Goal: Information Seeking & Learning: Check status

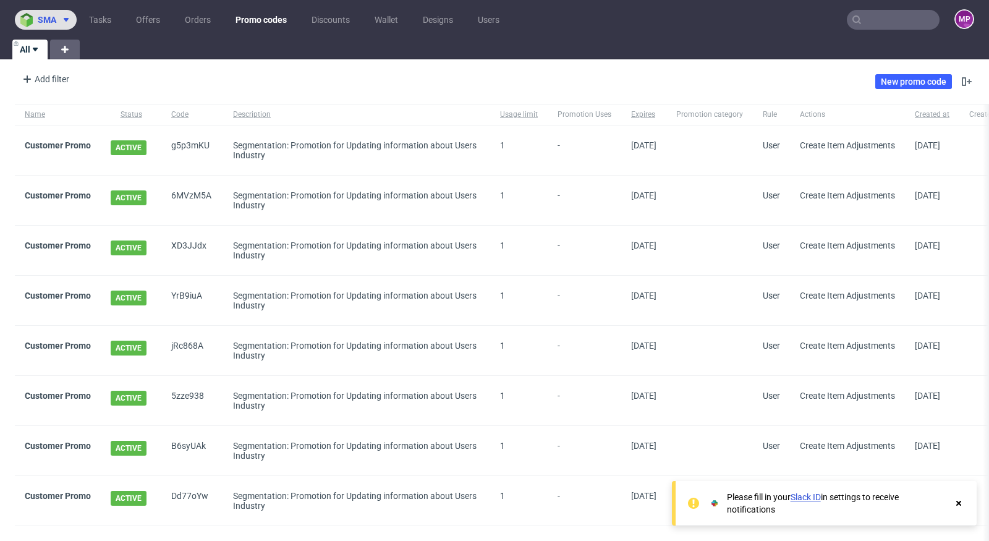
click at [57, 23] on span at bounding box center [63, 20] width 15 height 10
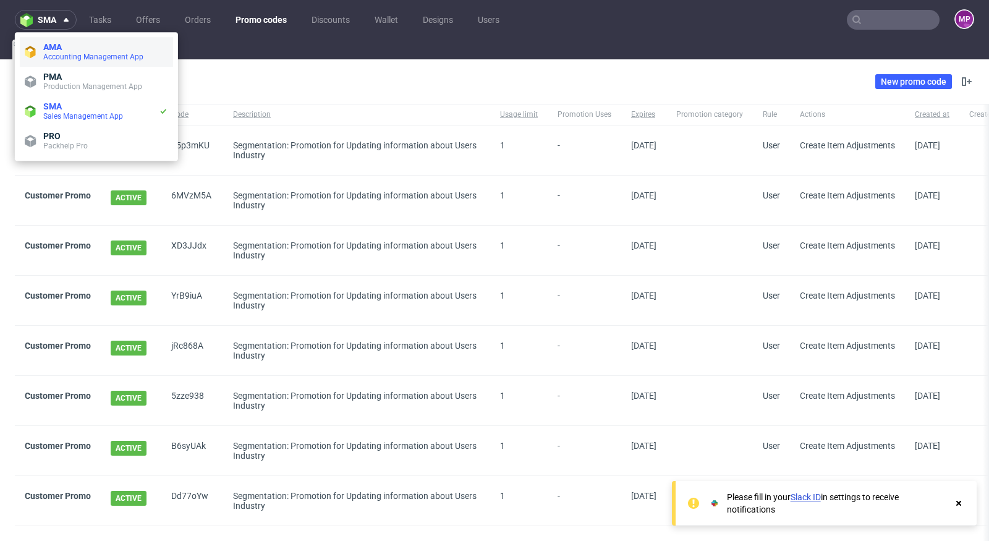
click at [65, 54] on span "Accounting Management App" at bounding box center [93, 57] width 100 height 9
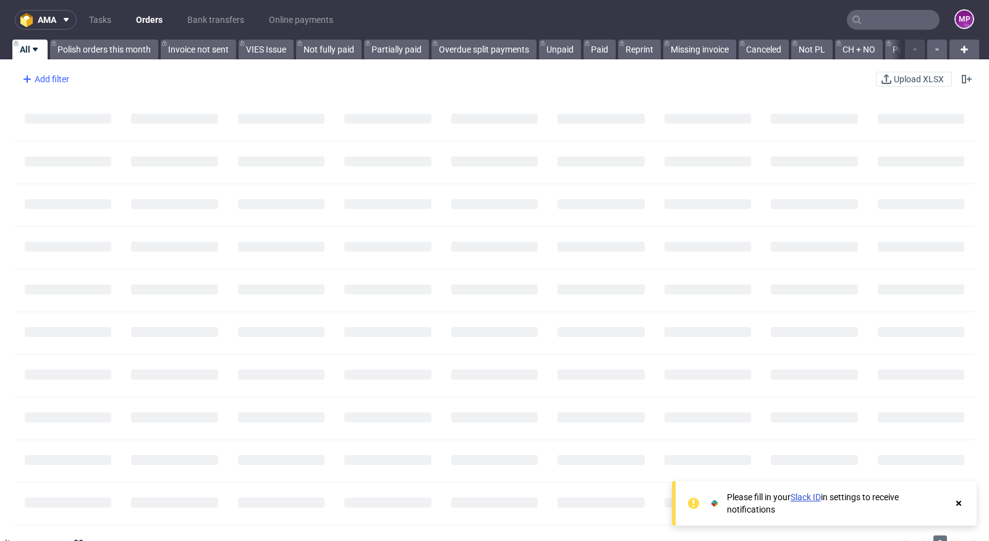
click at [51, 77] on div "Add filter" at bounding box center [44, 79] width 54 height 20
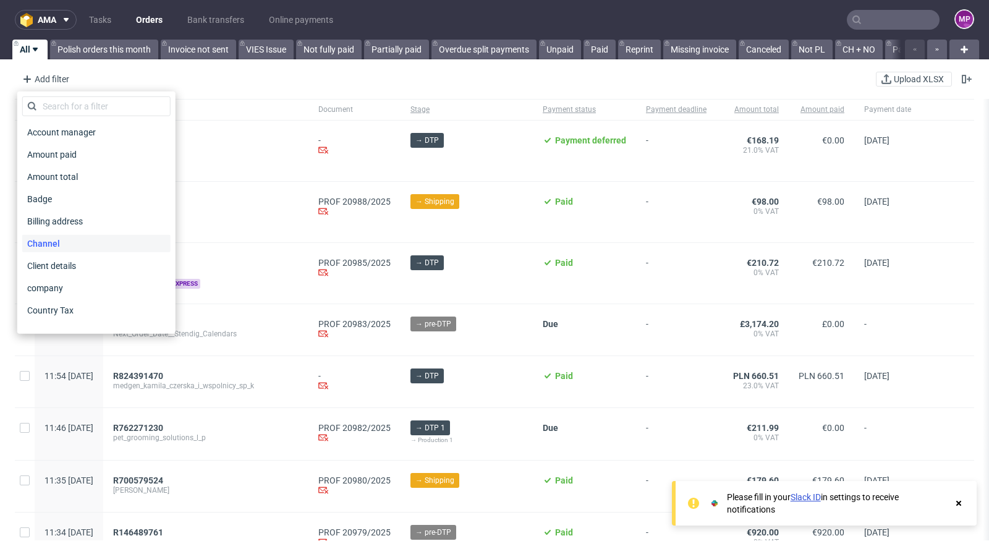
scroll to position [45, 0]
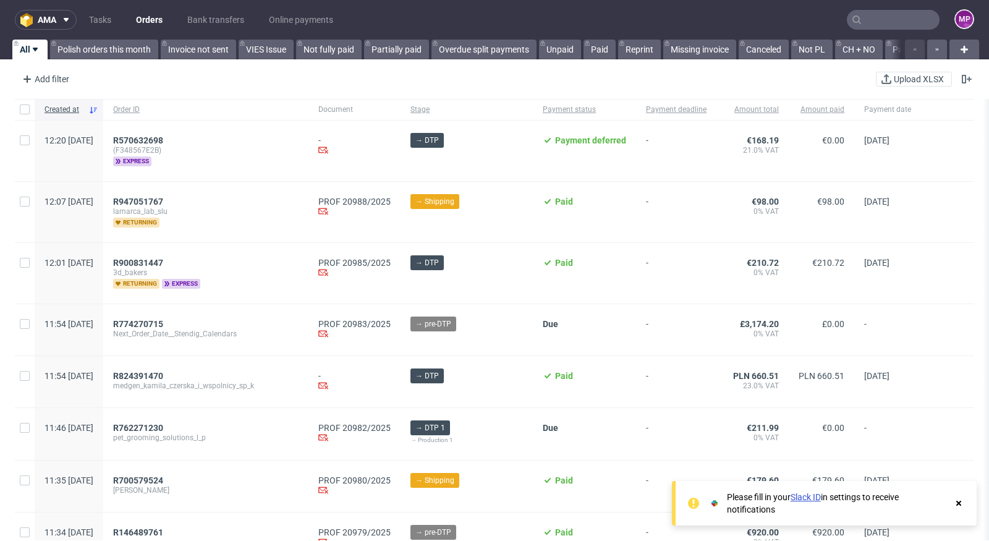
click at [56, 91] on div "Add filter Hide filters Clear all Upload XLSX" at bounding box center [494, 79] width 989 height 30
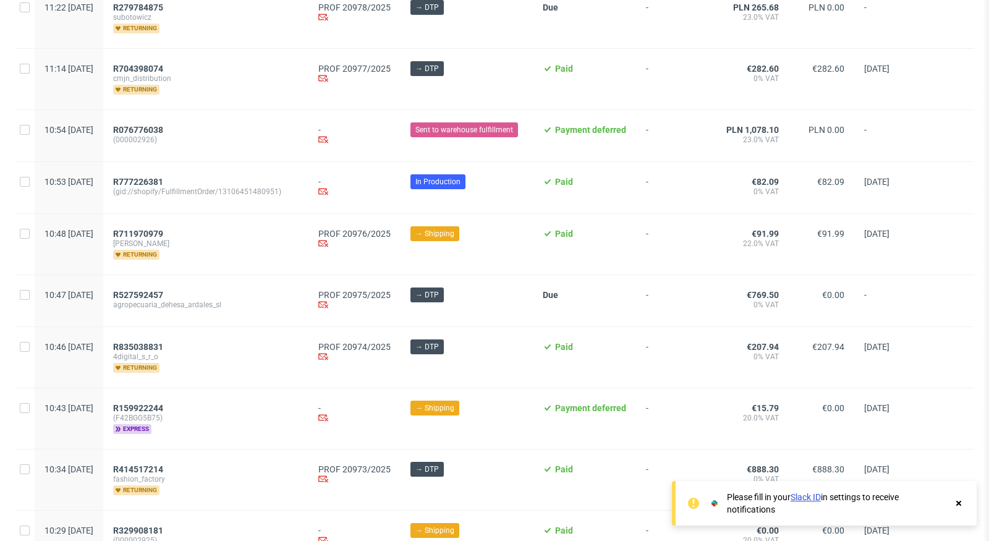
scroll to position [0, 0]
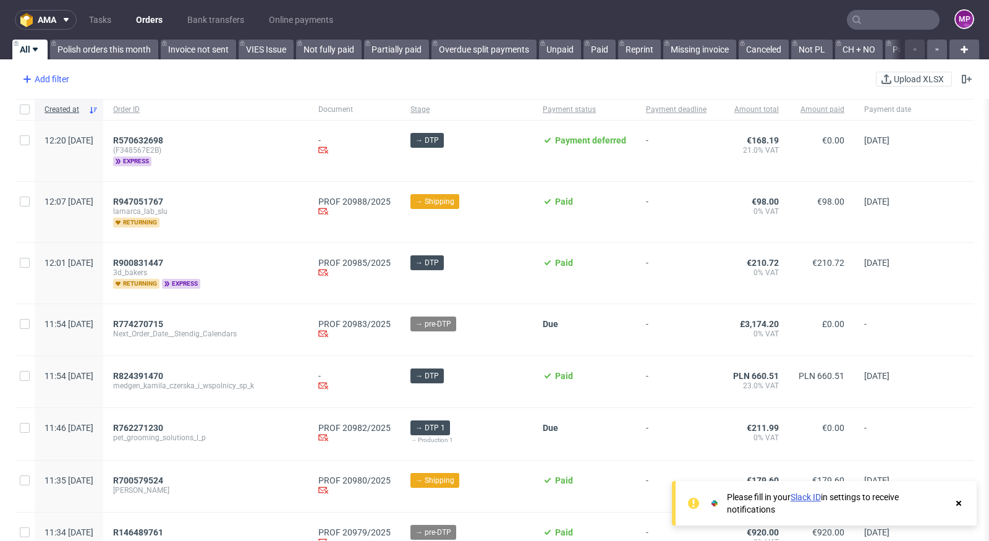
click at [48, 79] on div "Add filter" at bounding box center [44, 79] width 54 height 20
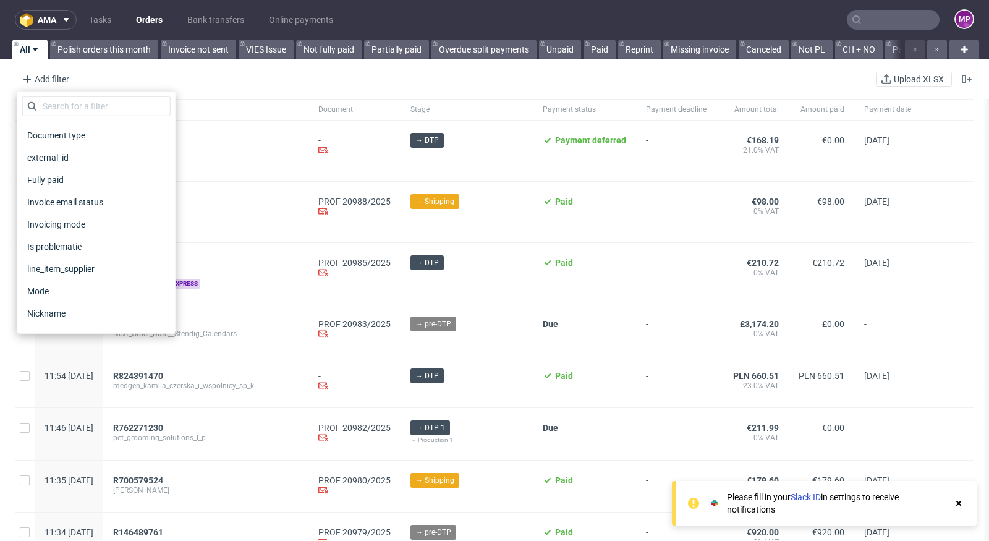
scroll to position [615, 0]
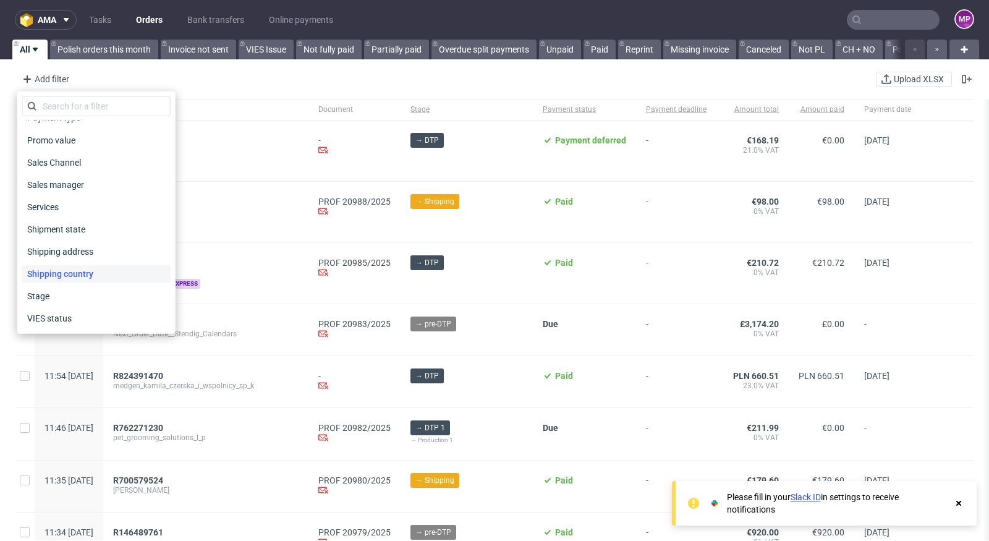
click at [87, 266] on span "Shipping country" at bounding box center [60, 273] width 76 height 17
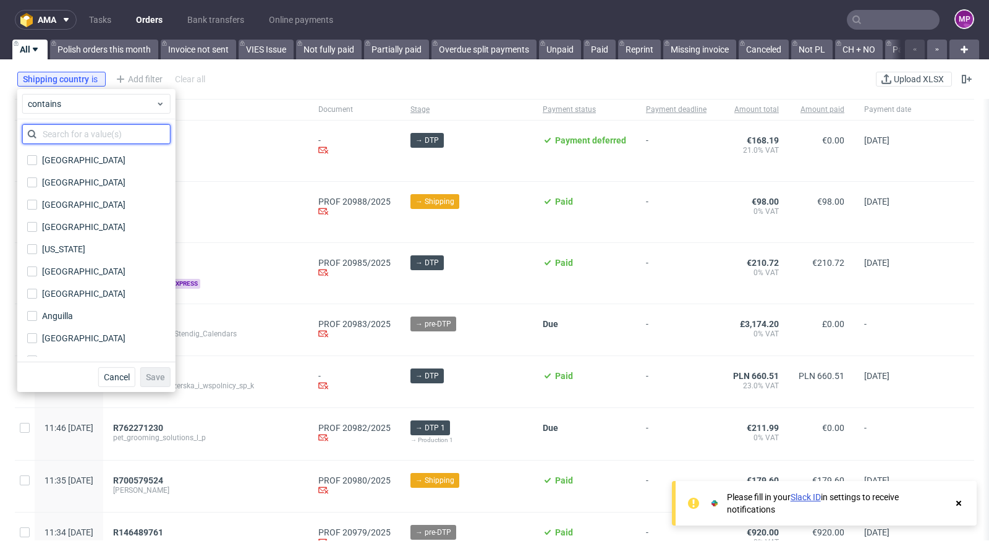
click at [82, 134] on input "text" at bounding box center [96, 134] width 148 height 20
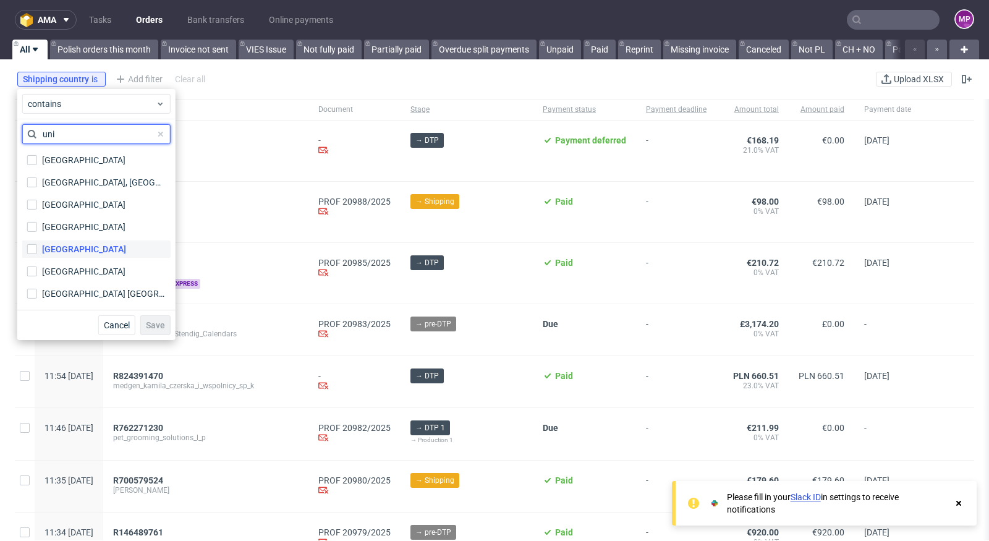
type input "uni"
click at [96, 249] on div "[GEOGRAPHIC_DATA]" at bounding box center [84, 249] width 84 height 12
click at [37, 249] on input "[GEOGRAPHIC_DATA]" at bounding box center [32, 249] width 10 height 10
checkbox input "true"
click at [150, 322] on span "Save" at bounding box center [155, 325] width 19 height 9
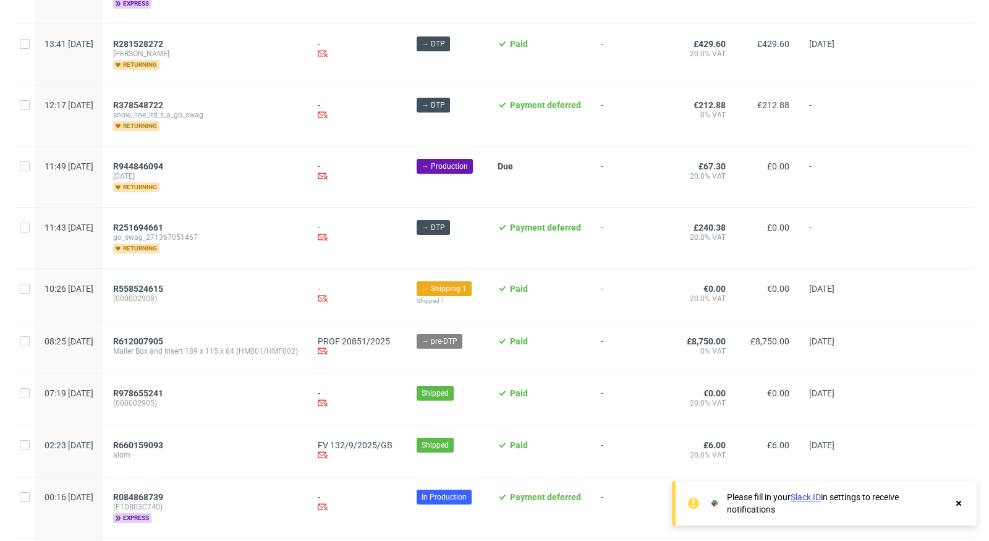
scroll to position [1351, 0]
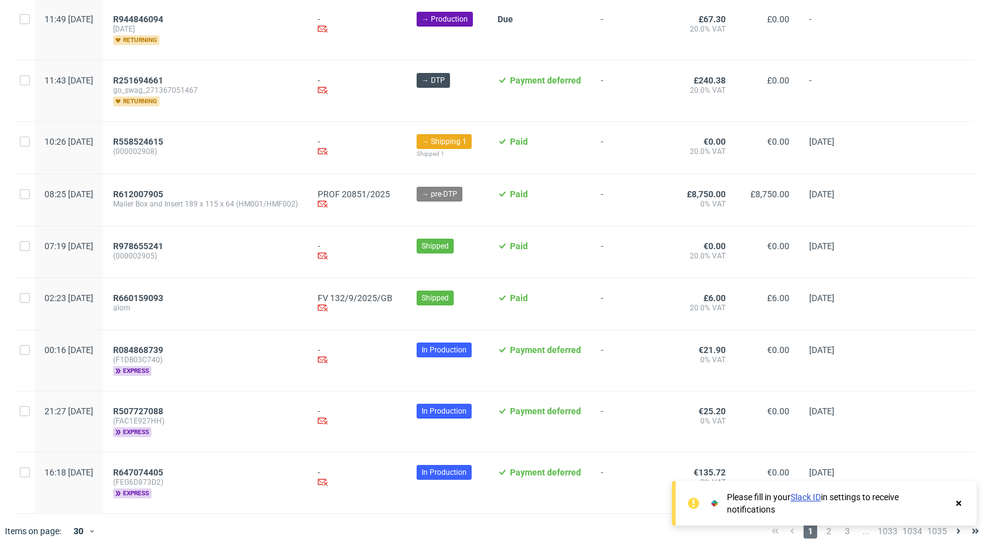
click at [964, 506] on icon at bounding box center [958, 503] width 11 height 10
click at [843, 524] on span "3" at bounding box center [848, 531] width 14 height 15
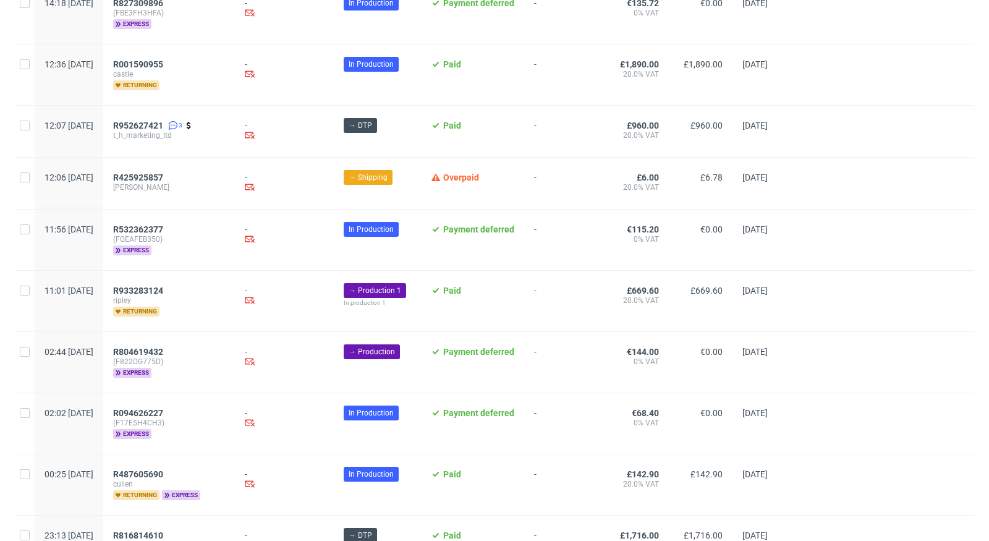
scroll to position [1384, 0]
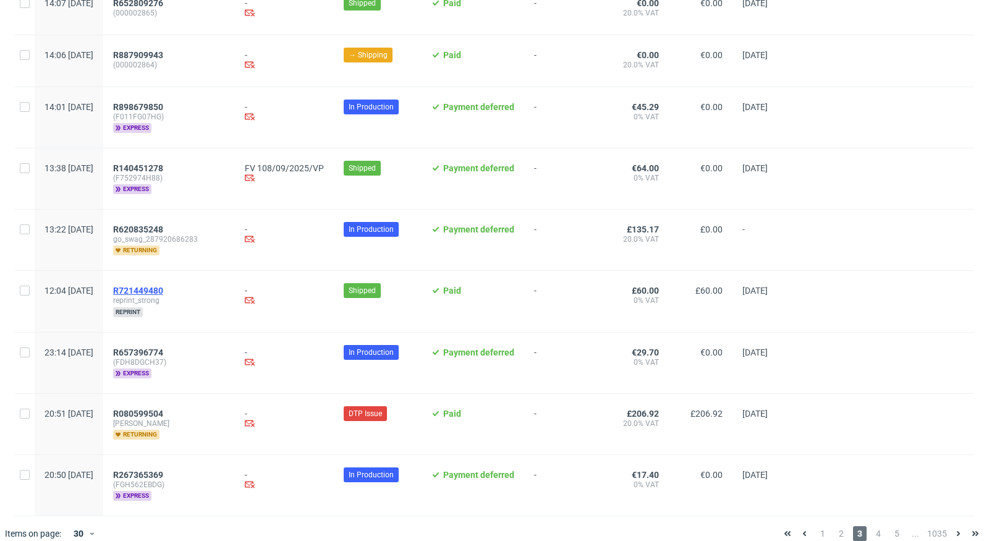
click at [163, 286] on span "R721449480" at bounding box center [138, 291] width 50 height 10
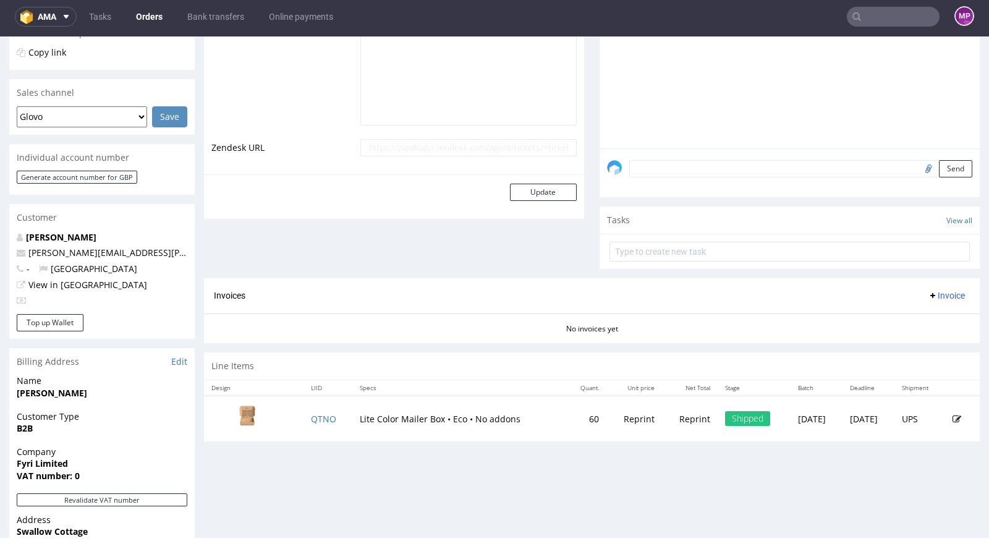
scroll to position [247, 0]
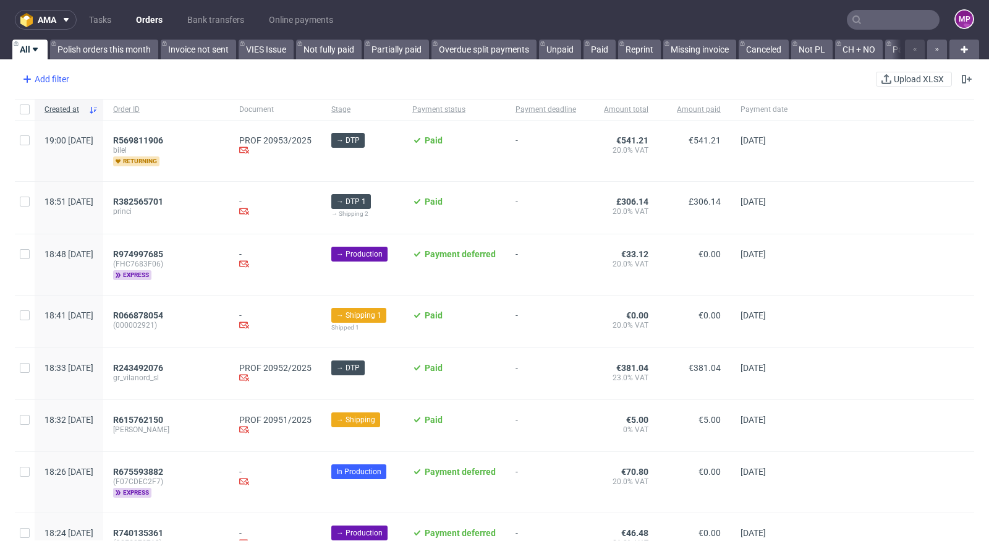
click at [47, 76] on div "Add filter" at bounding box center [44, 79] width 54 height 20
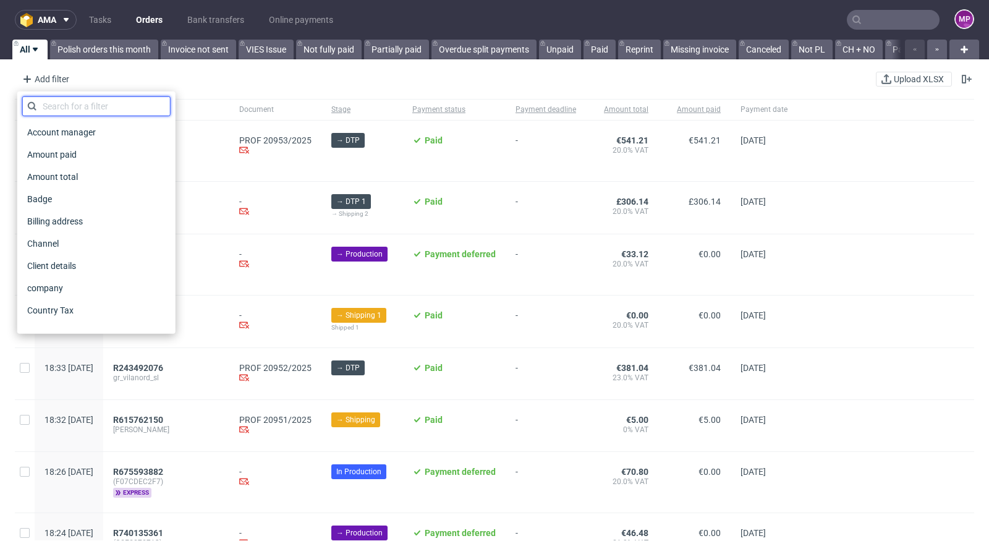
click at [85, 107] on input "text" at bounding box center [96, 106] width 148 height 20
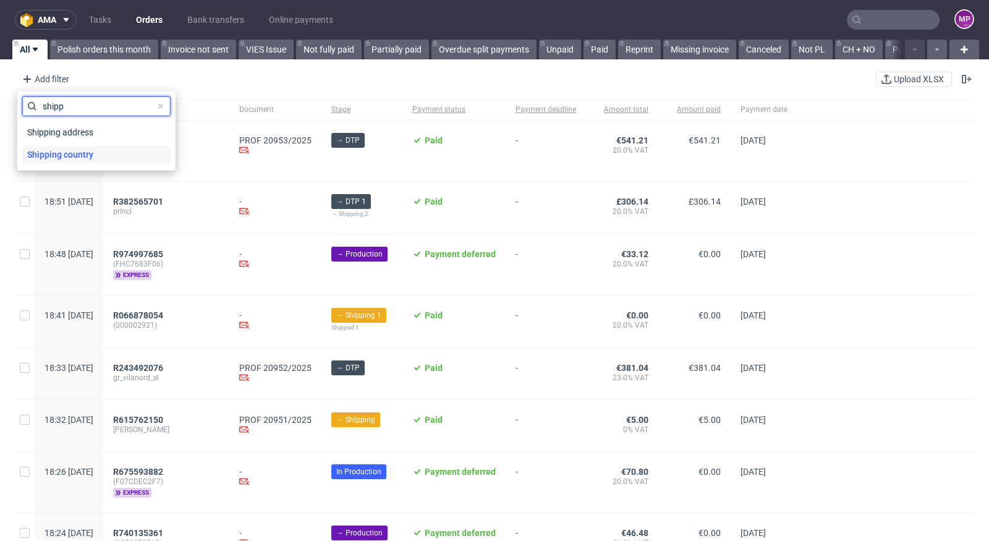
type input "shipp"
click at [100, 150] on div "Shipping country" at bounding box center [96, 154] width 148 height 17
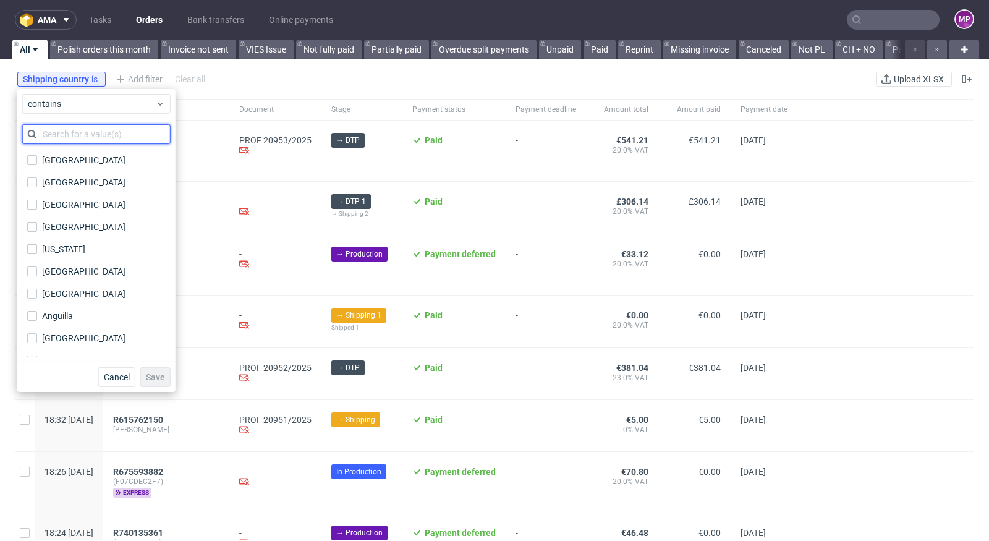
click at [85, 133] on input "text" at bounding box center [96, 134] width 148 height 20
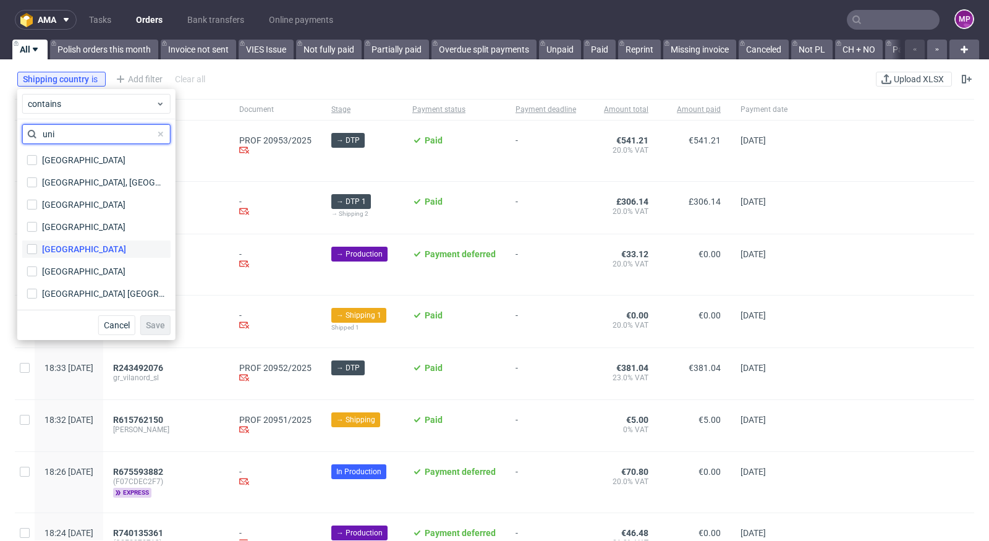
type input "uni"
click at [99, 255] on label "[GEOGRAPHIC_DATA]" at bounding box center [96, 248] width 148 height 17
click at [37, 254] on input "[GEOGRAPHIC_DATA]" at bounding box center [32, 249] width 10 height 10
checkbox input "true"
click at [155, 321] on span "Save" at bounding box center [155, 325] width 19 height 9
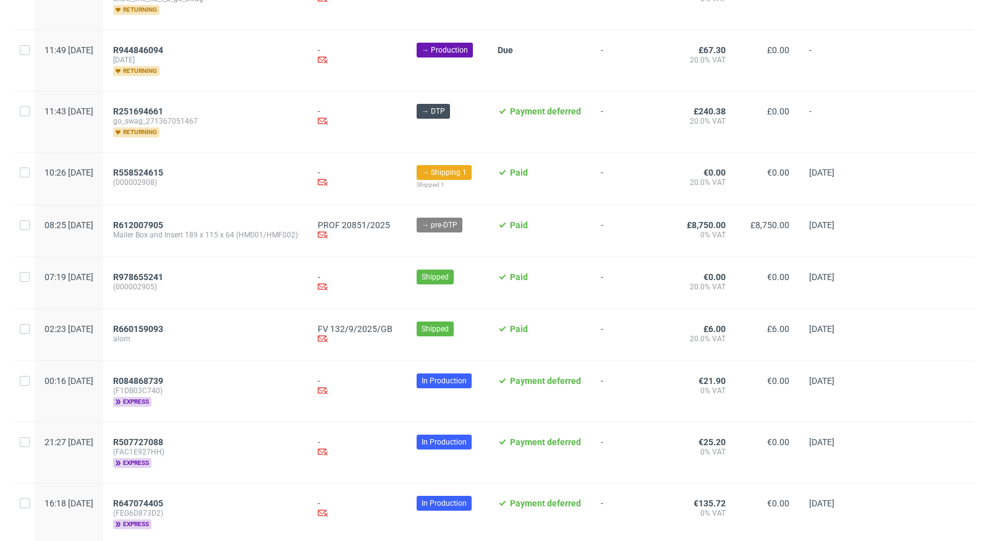
scroll to position [1351, 0]
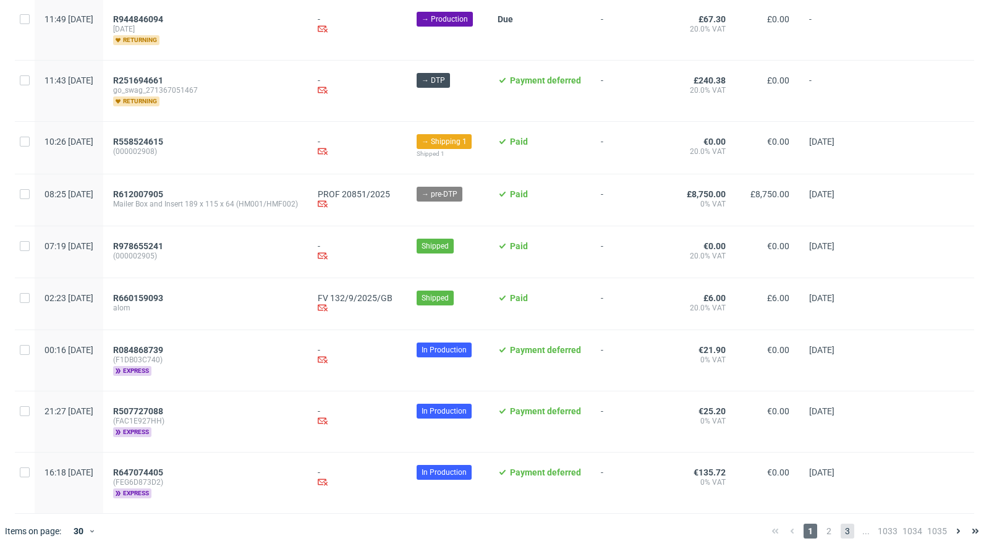
click at [841, 524] on span "3" at bounding box center [848, 531] width 14 height 15
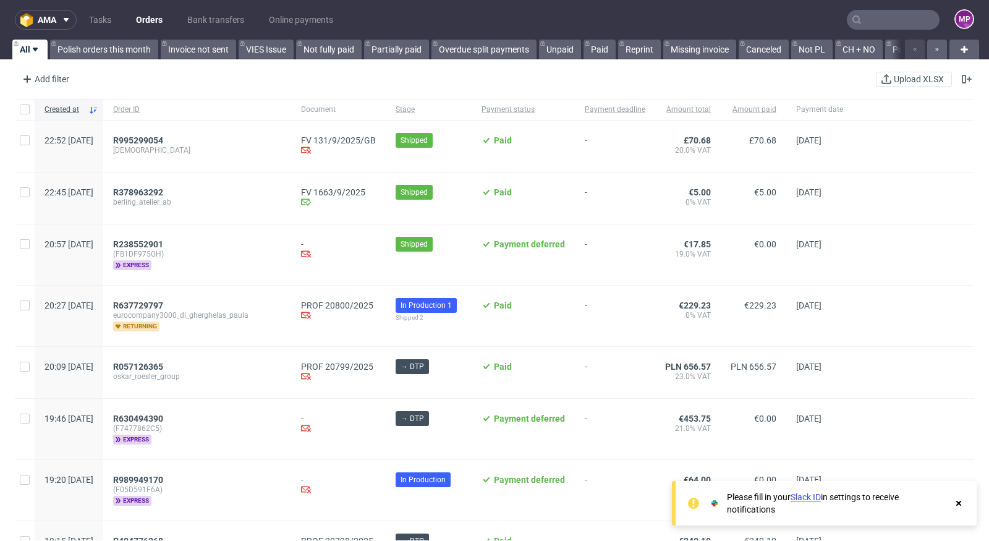
scroll to position [54, 0]
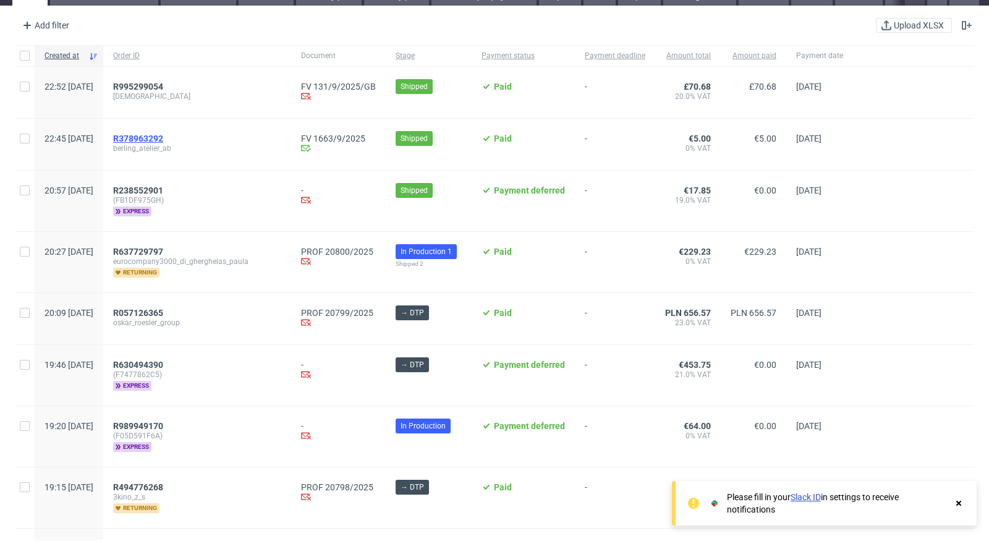
click at [163, 138] on span "R378963292" at bounding box center [138, 139] width 50 height 10
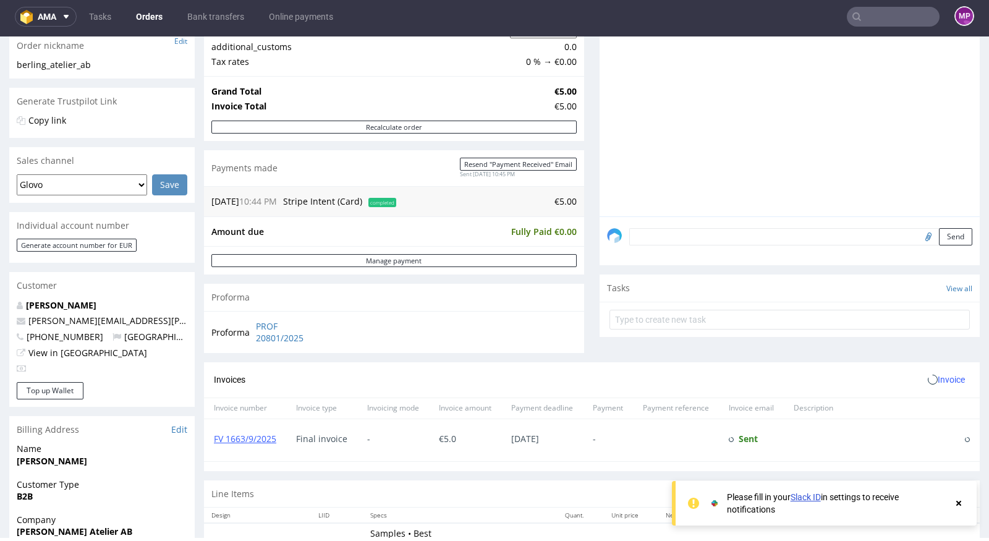
scroll to position [209, 0]
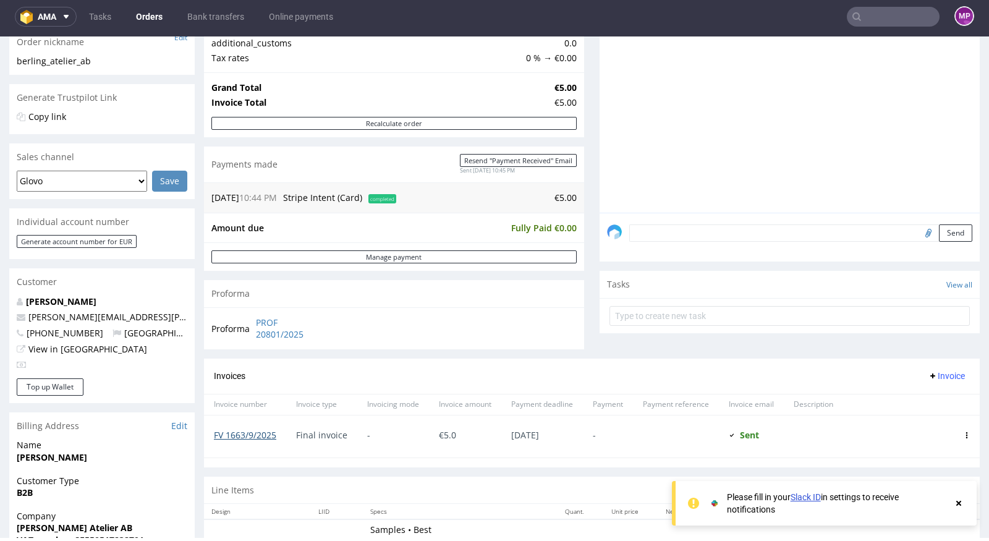
click at [247, 429] on link "FV 1663/9/2025" at bounding box center [245, 435] width 62 height 12
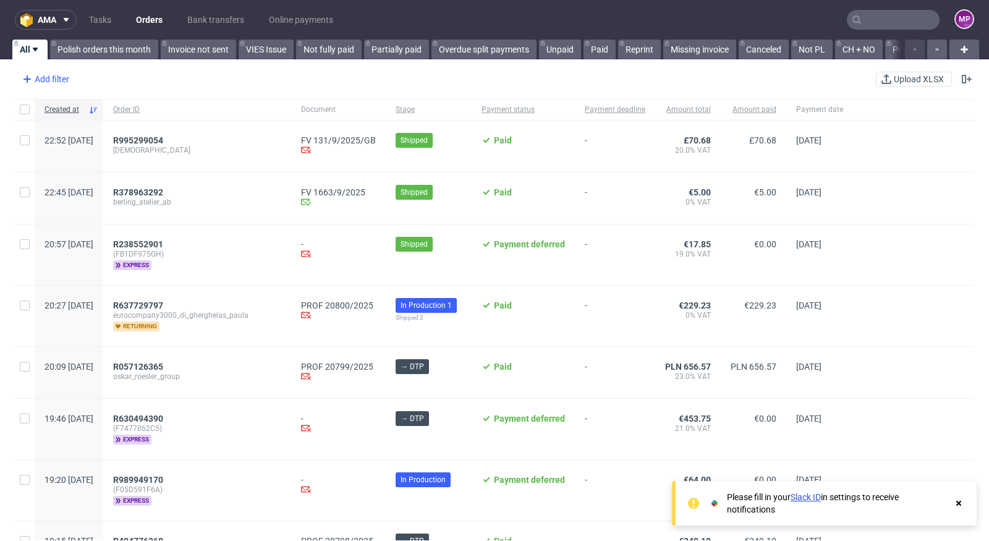
click at [41, 75] on div "Add filter" at bounding box center [44, 79] width 54 height 20
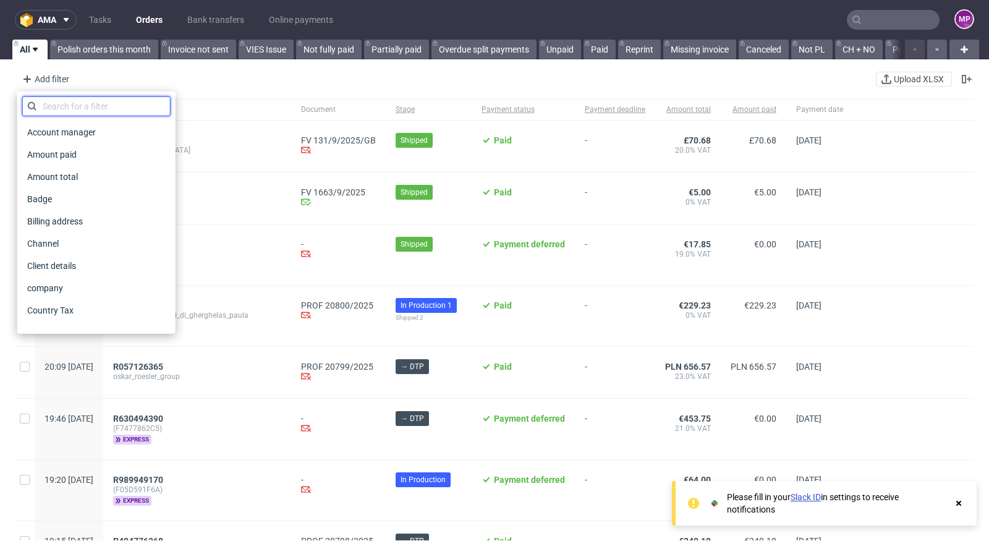
click at [74, 105] on input "text" at bounding box center [96, 106] width 148 height 20
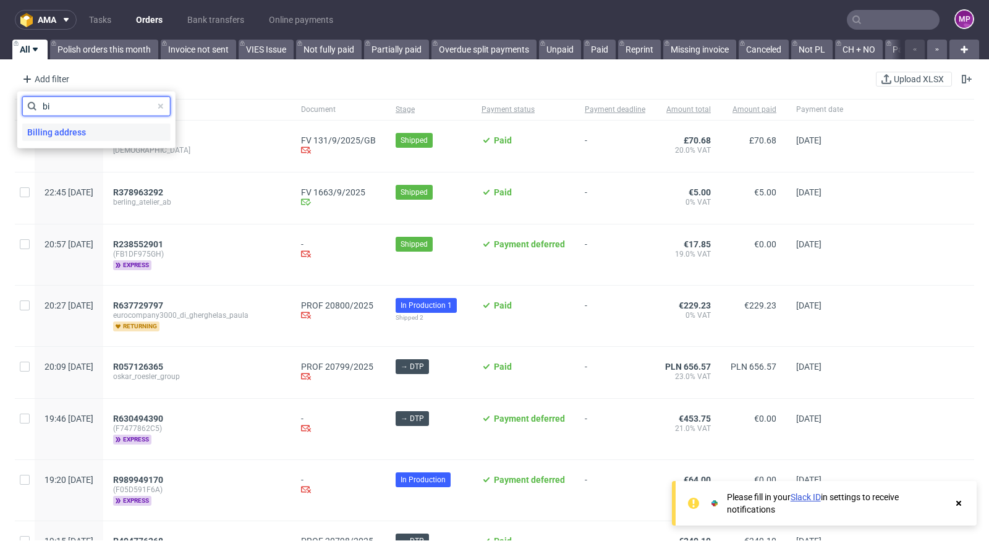
type input "b"
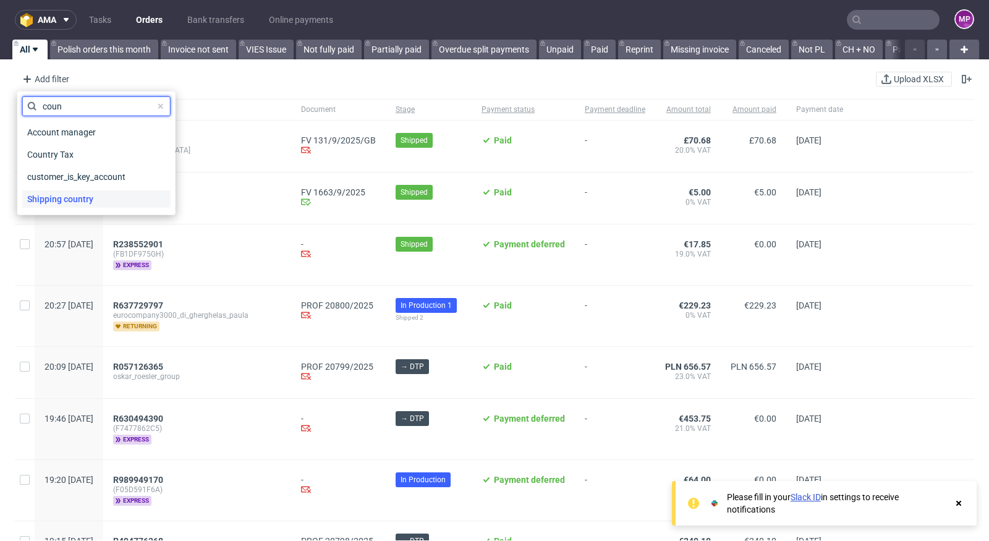
type input "coun"
click at [104, 205] on div "Shipping country" at bounding box center [96, 198] width 148 height 17
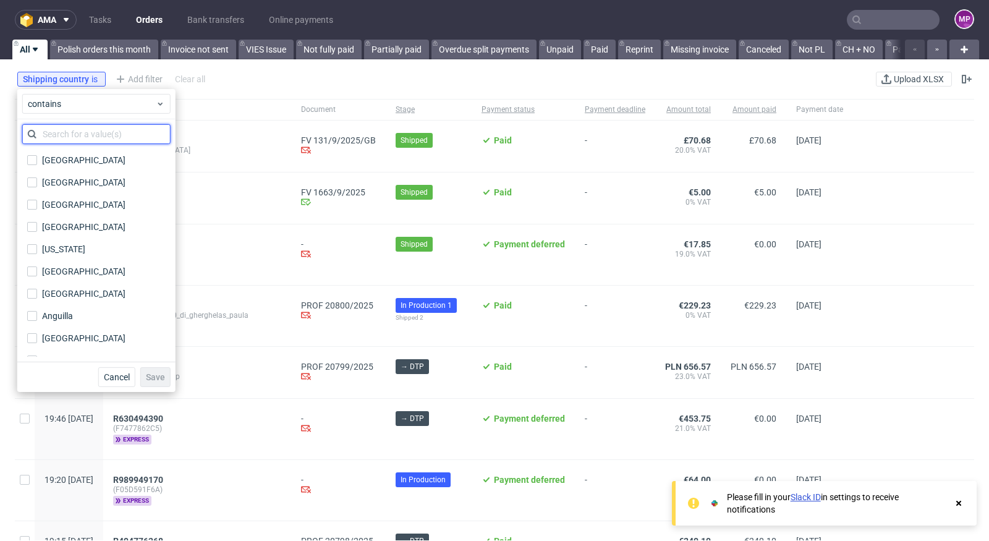
click at [76, 132] on input "text" at bounding box center [96, 134] width 148 height 20
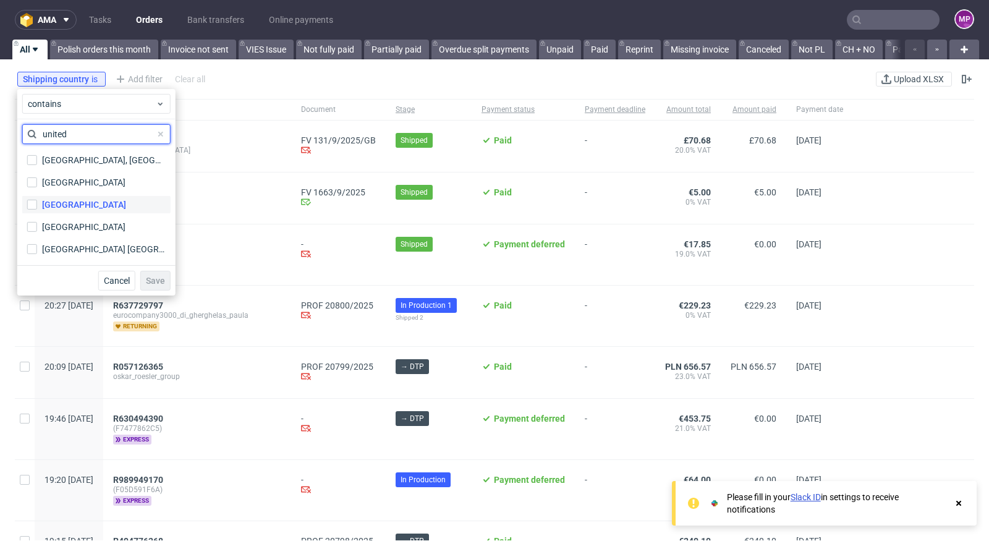
type input "united"
click at [90, 204] on div "[GEOGRAPHIC_DATA]" at bounding box center [84, 204] width 84 height 12
click at [37, 204] on input "[GEOGRAPHIC_DATA]" at bounding box center [32, 205] width 10 height 10
checkbox input "true"
click at [166, 280] on button "Save" at bounding box center [155, 281] width 30 height 20
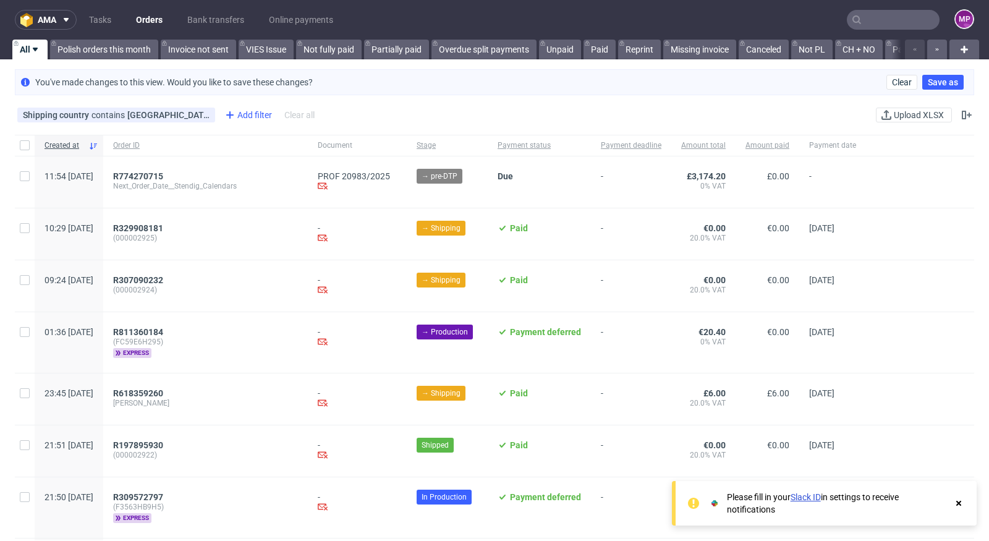
click at [224, 112] on div "Add filter" at bounding box center [247, 115] width 54 height 20
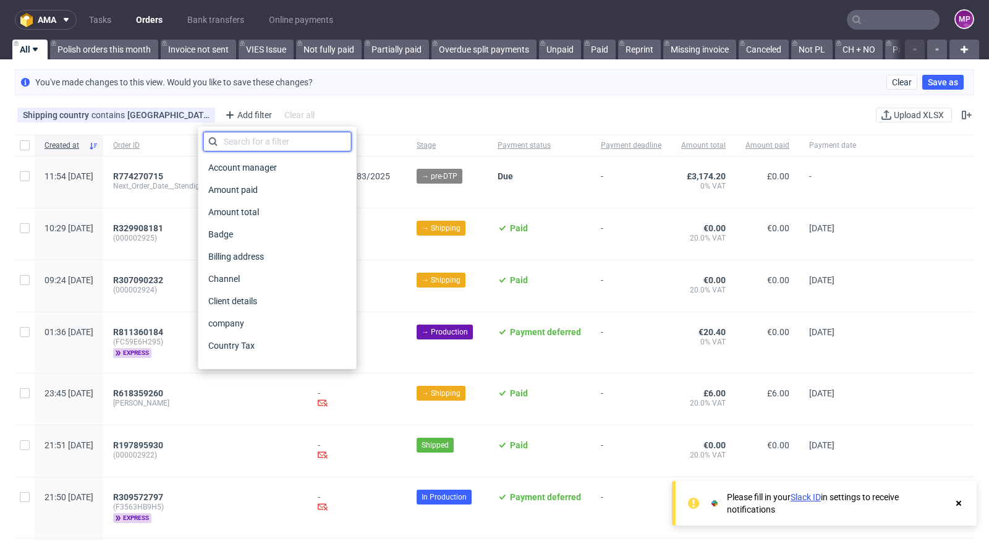
click at [294, 143] on input "text" at bounding box center [277, 142] width 148 height 20
type input "sta"
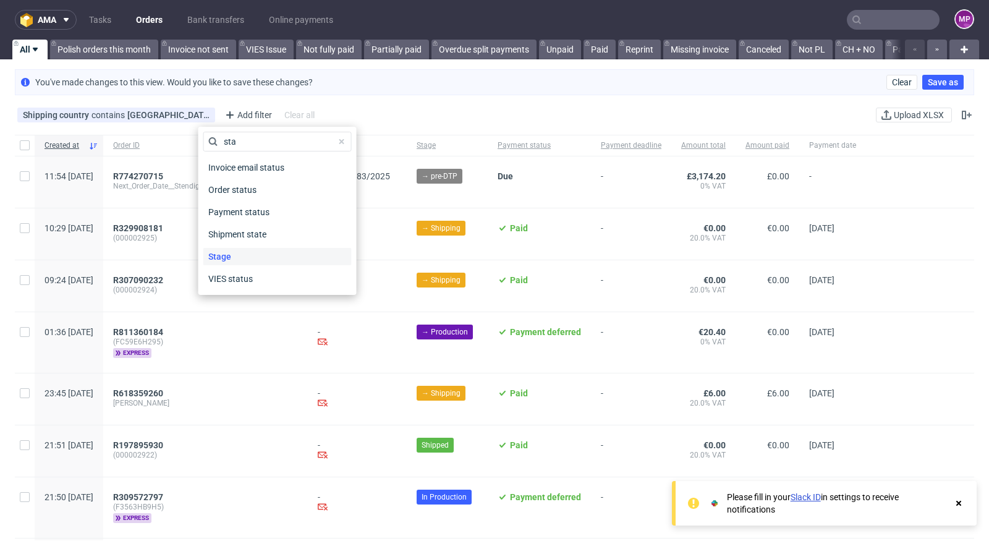
click at [278, 256] on div "Stage" at bounding box center [277, 256] width 148 height 17
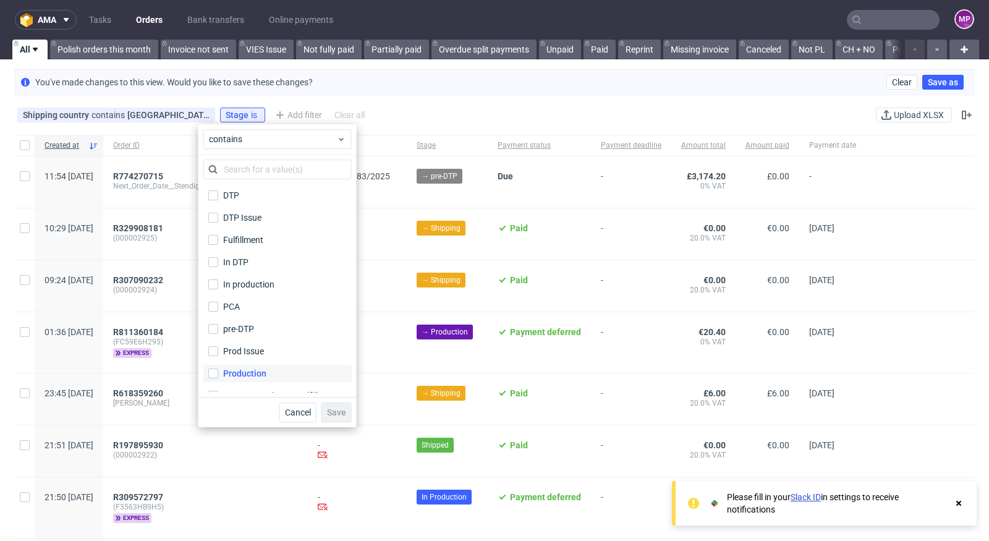
scroll to position [59, 0]
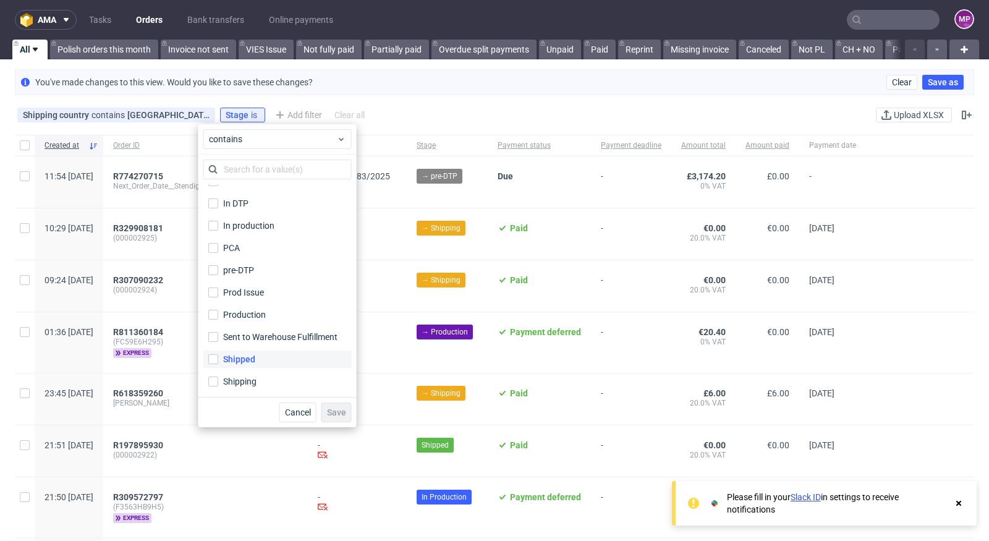
click at [252, 354] on div "Shipped" at bounding box center [239, 359] width 32 height 12
click at [218, 354] on input "Shipped" at bounding box center [213, 359] width 10 height 10
checkbox input "true"
click at [338, 413] on span "Save" at bounding box center [336, 412] width 19 height 9
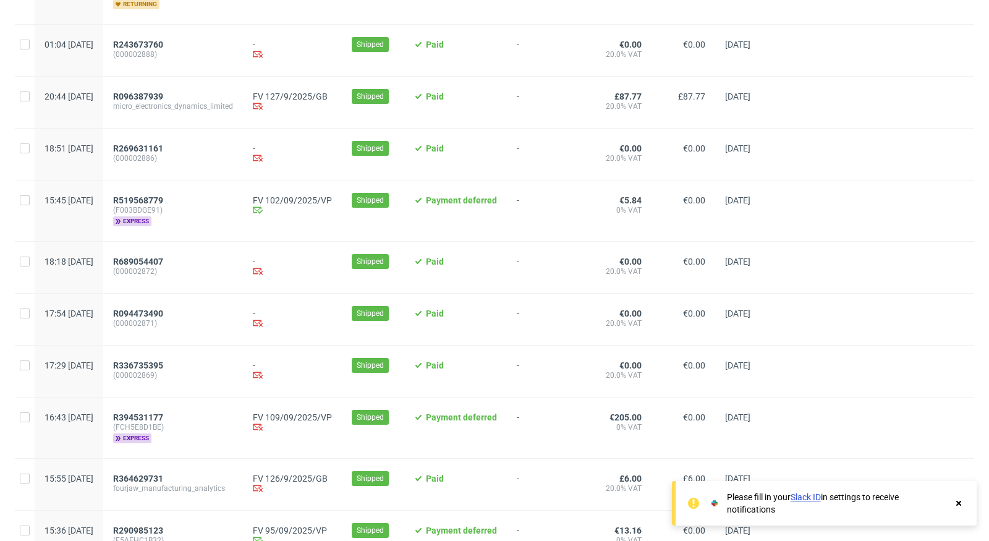
scroll to position [1276, 0]
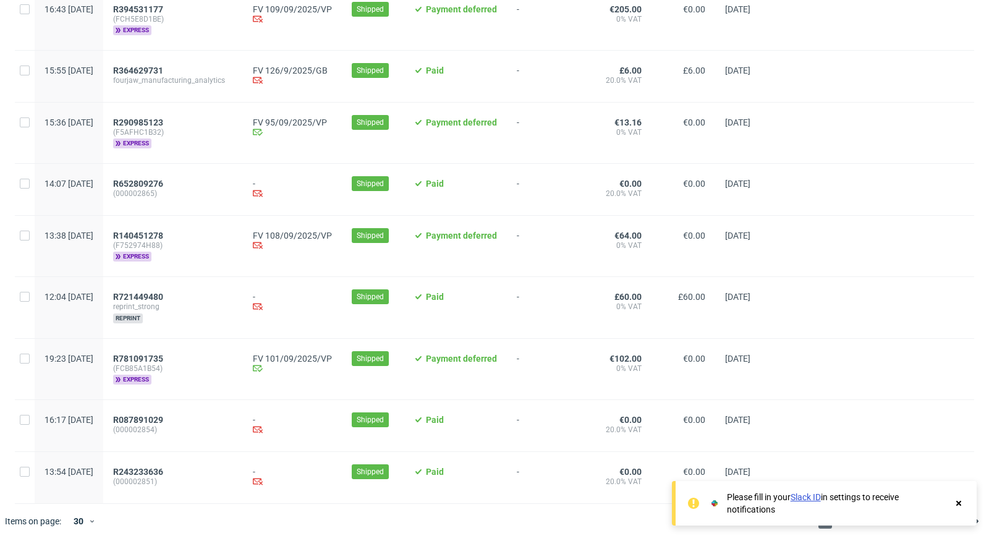
click at [958, 503] on use at bounding box center [958, 503] width 5 height 5
click at [163, 359] on span "R781091735" at bounding box center [138, 359] width 50 height 10
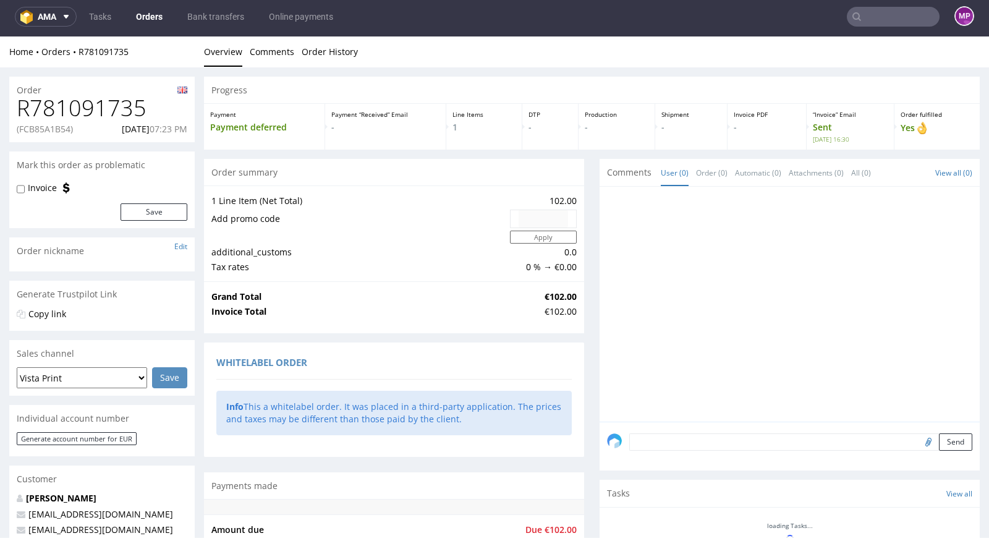
scroll to position [430, 0]
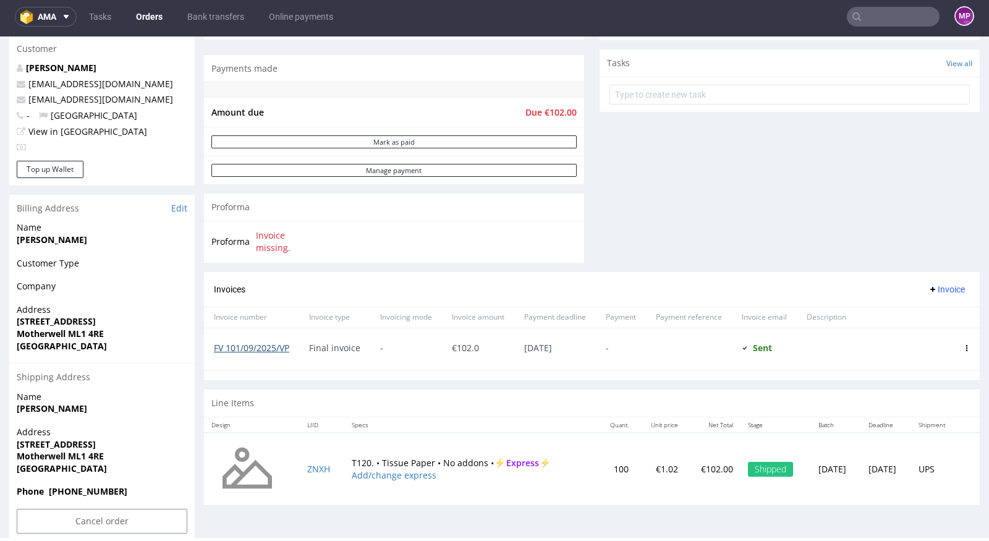
click at [268, 347] on link "FV 101/09/2025/VP" at bounding box center [251, 348] width 75 height 12
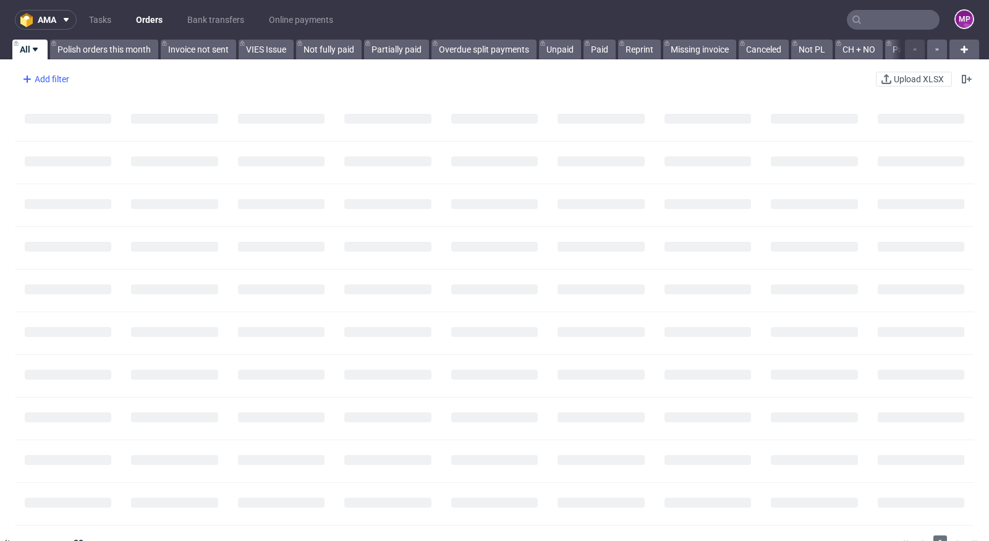
click at [64, 73] on div "Add filter" at bounding box center [44, 79] width 54 height 20
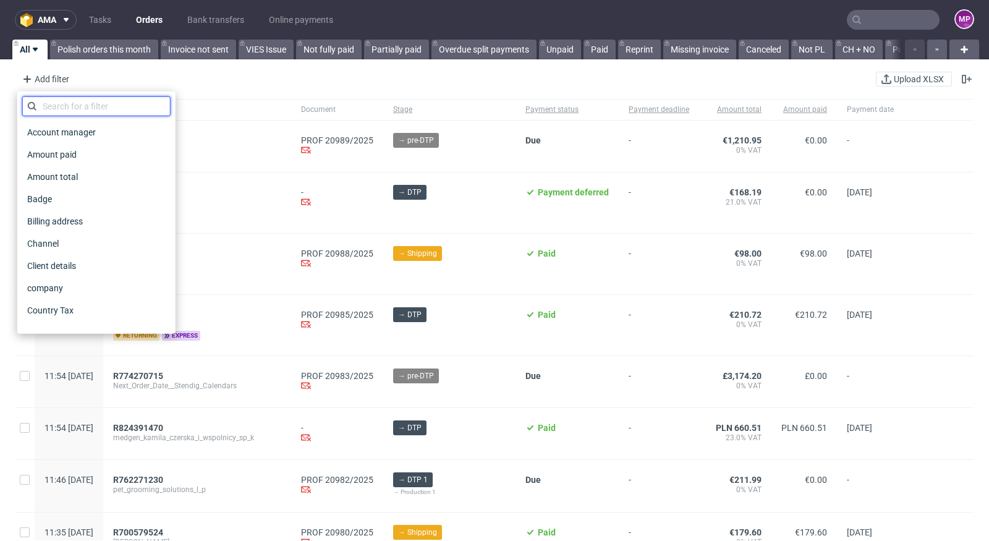
click at [78, 107] on input "text" at bounding box center [96, 106] width 148 height 20
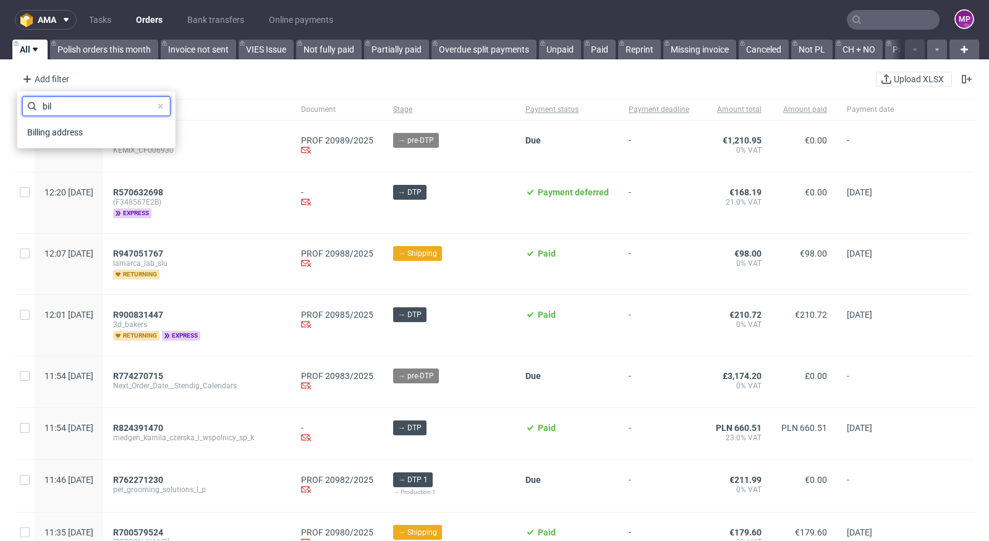
type input "bi"
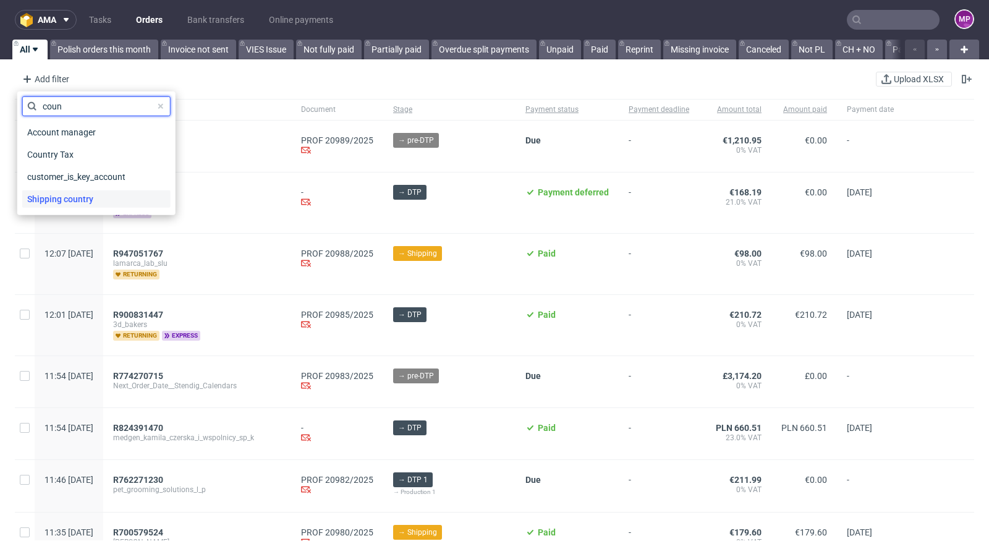
type input "coun"
click at [99, 194] on div "Shipping country" at bounding box center [96, 198] width 148 height 17
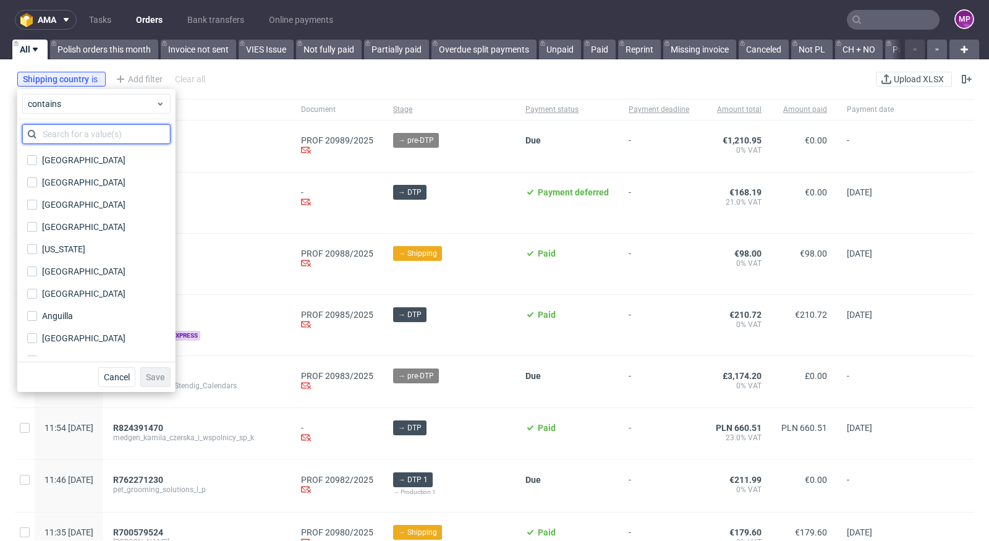
click at [80, 135] on input "text" at bounding box center [96, 134] width 148 height 20
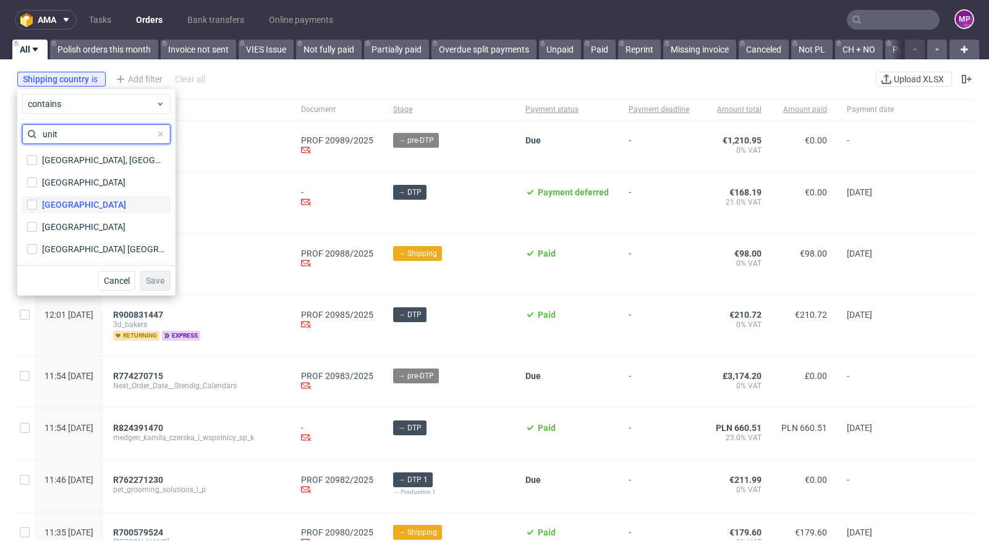
type input "unit"
click at [102, 205] on div "[GEOGRAPHIC_DATA]" at bounding box center [84, 204] width 84 height 12
click at [37, 205] on input "[GEOGRAPHIC_DATA]" at bounding box center [32, 205] width 10 height 10
checkbox input "true"
click at [163, 276] on span "Save" at bounding box center [155, 280] width 19 height 9
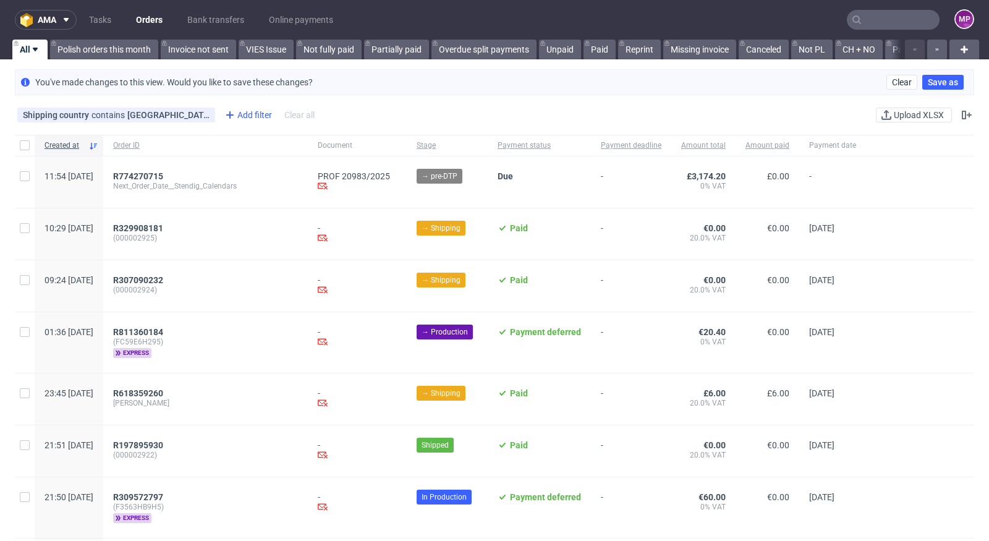
click at [247, 119] on div "Add filter" at bounding box center [247, 115] width 54 height 20
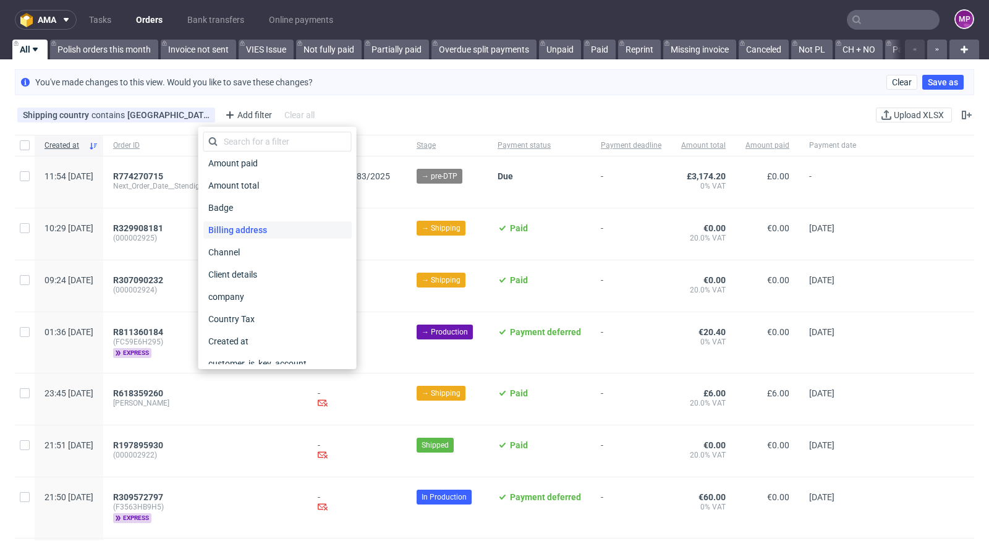
scroll to position [28, 0]
click at [238, 253] on span "Channel" at bounding box center [224, 250] width 43 height 17
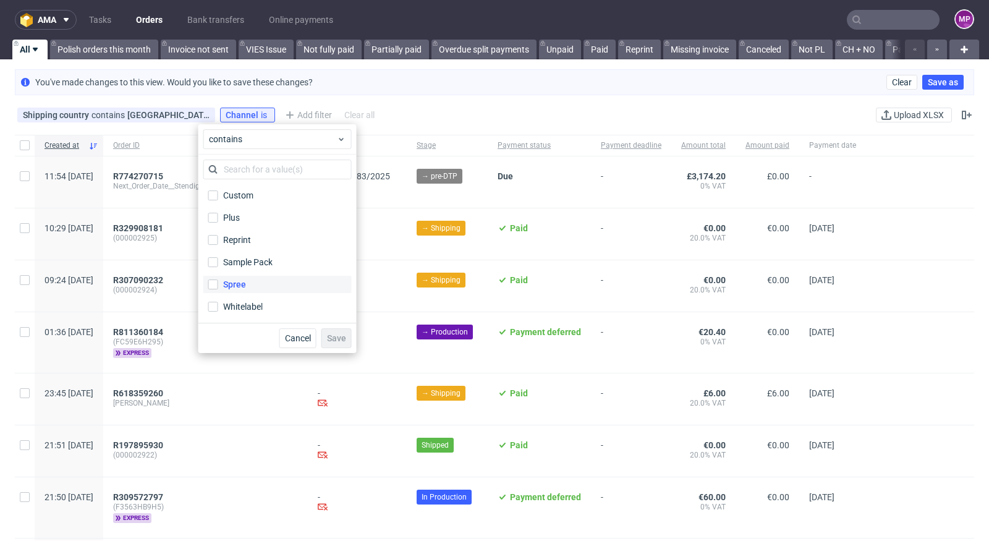
click at [239, 278] on div "Spree" at bounding box center [234, 284] width 23 height 12
click at [218, 279] on input "Spree" at bounding box center [213, 284] width 10 height 10
checkbox input "true"
click at [327, 340] on button "Save" at bounding box center [336, 338] width 30 height 20
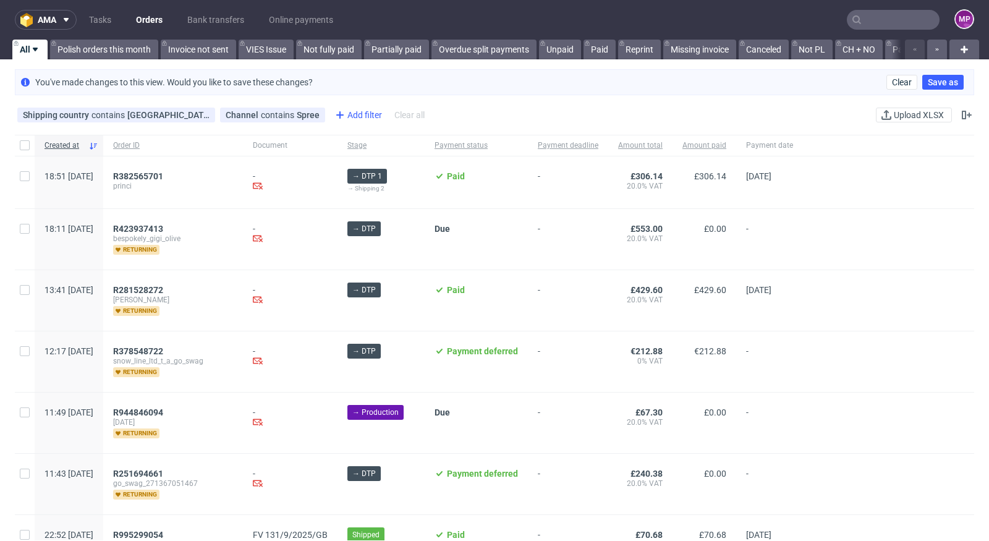
click at [330, 117] on div "Add filter" at bounding box center [357, 115] width 54 height 20
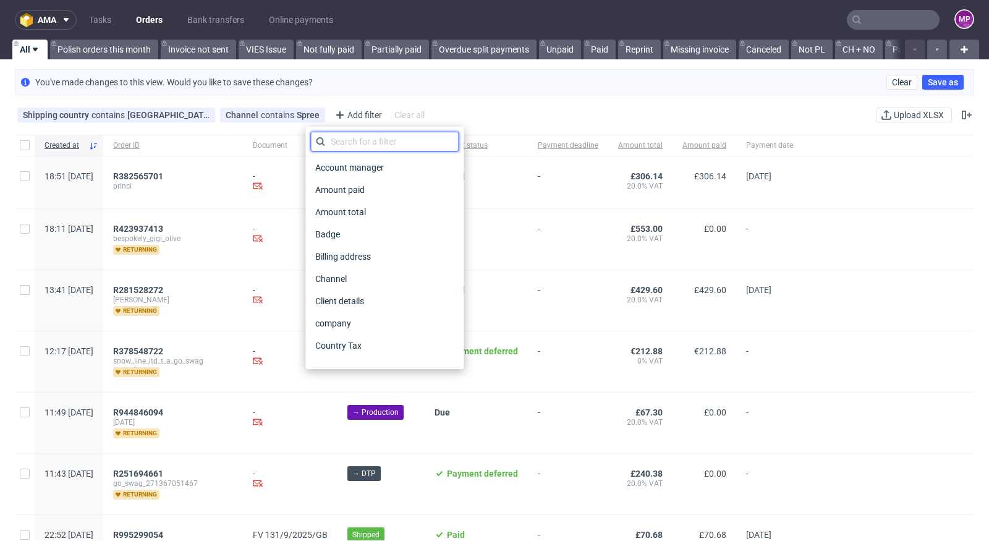
click at [330, 146] on input "text" at bounding box center [384, 142] width 148 height 20
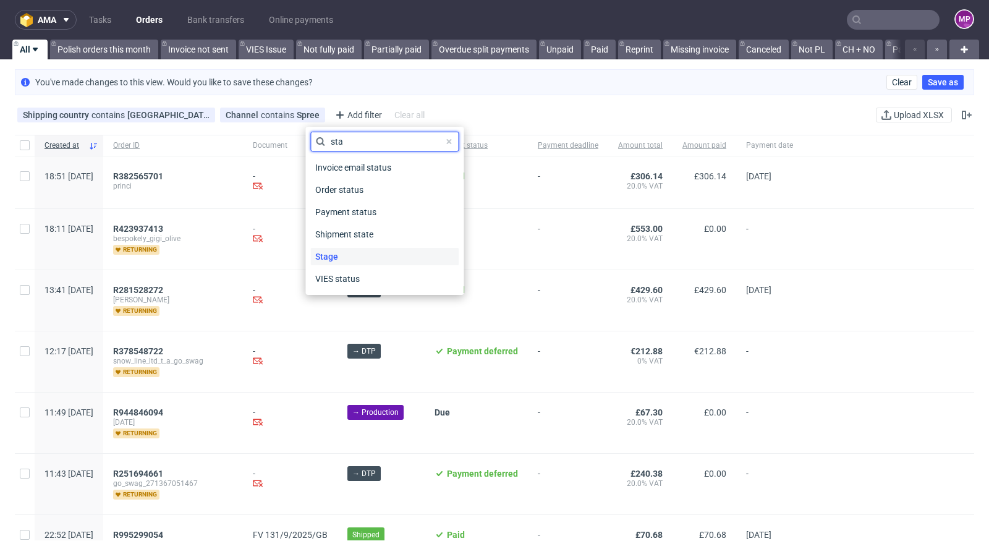
type input "sta"
click at [345, 250] on div "Stage" at bounding box center [384, 256] width 148 height 17
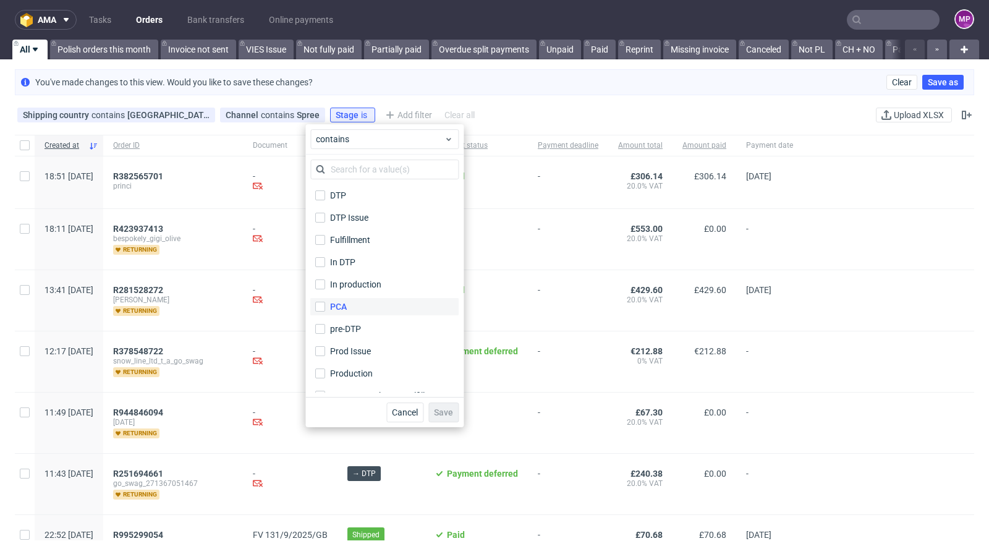
scroll to position [59, 0]
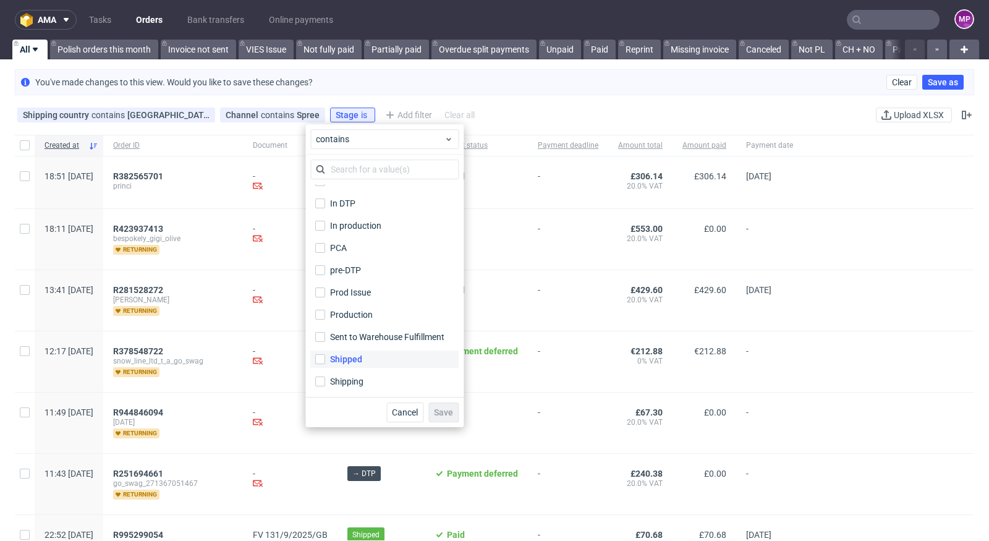
click at [339, 363] on div "Shipped" at bounding box center [346, 359] width 32 height 12
click at [325, 363] on input "Shipped" at bounding box center [320, 359] width 10 height 10
checkbox input "true"
click at [437, 411] on span "Save" at bounding box center [443, 412] width 19 height 9
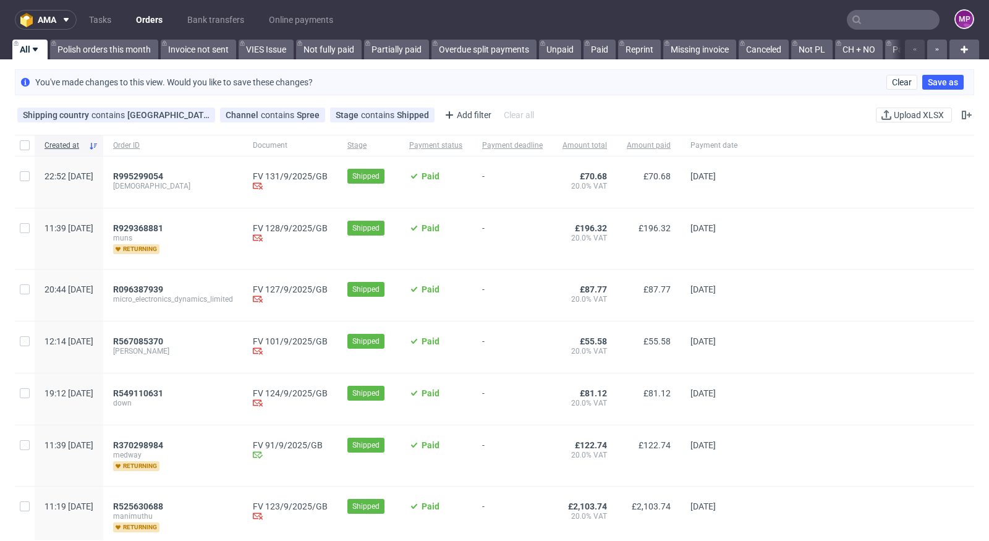
scroll to position [31, 0]
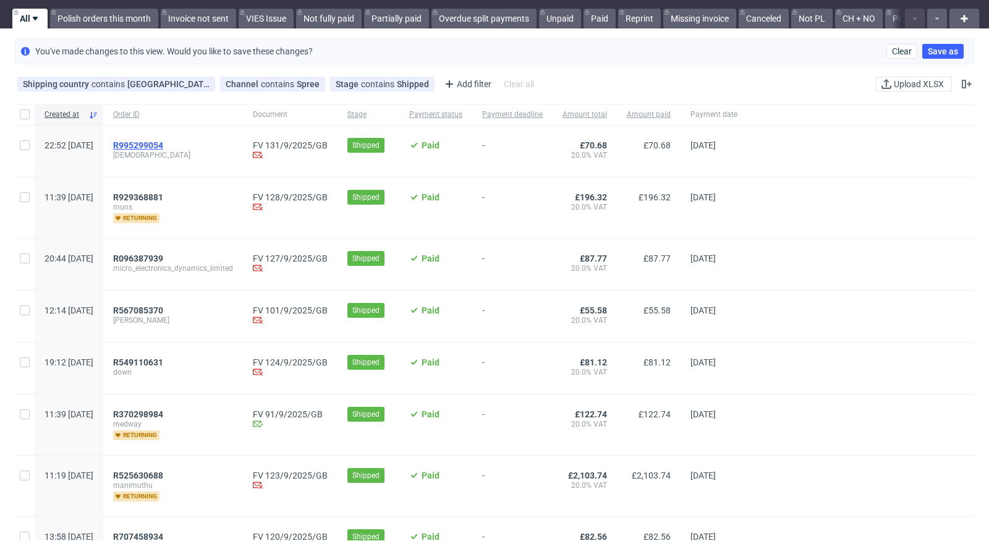
click at [163, 140] on span "R995299054" at bounding box center [138, 145] width 50 height 10
click at [163, 194] on span "R929368881" at bounding box center [138, 197] width 50 height 10
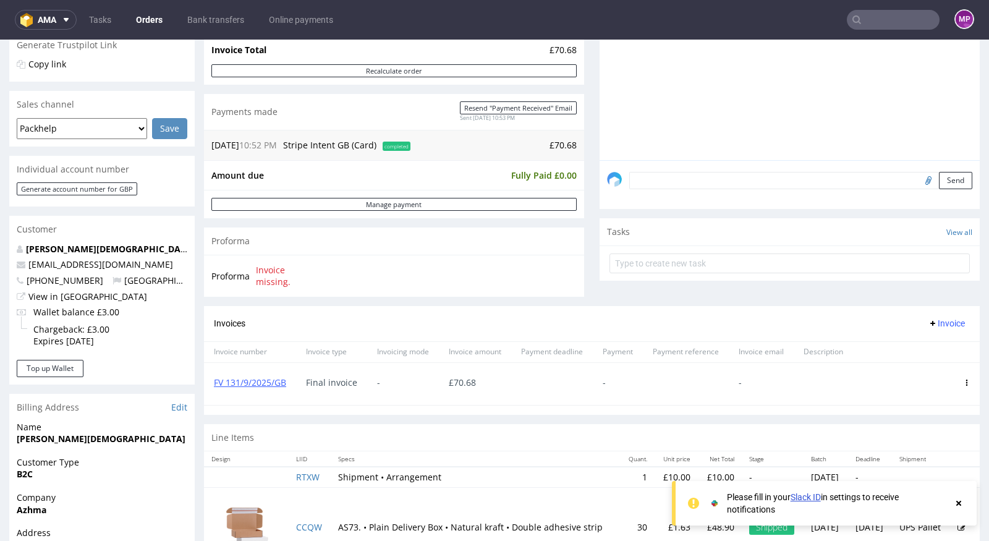
scroll to position [298, 0]
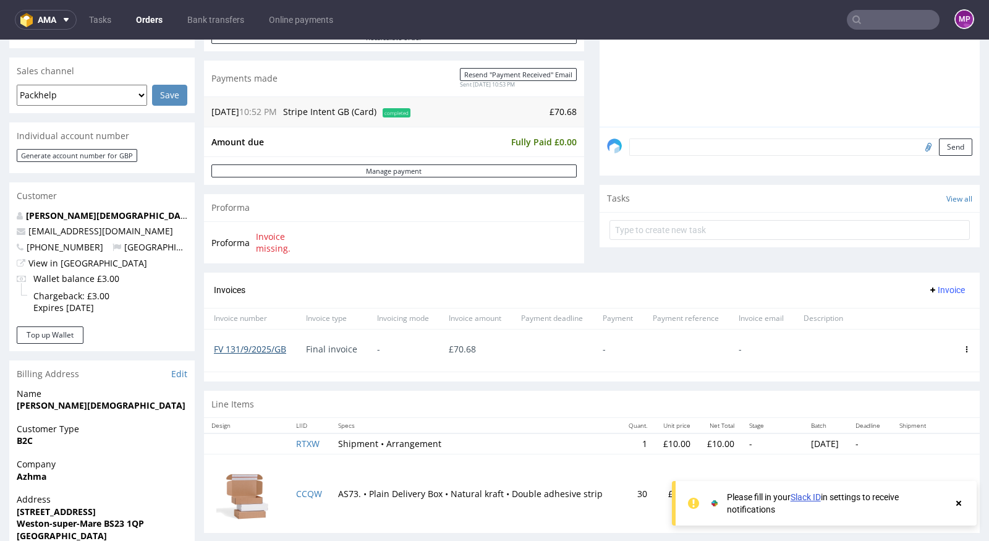
click at [228, 347] on link "FV 131/9/2025/GB" at bounding box center [250, 349] width 72 height 12
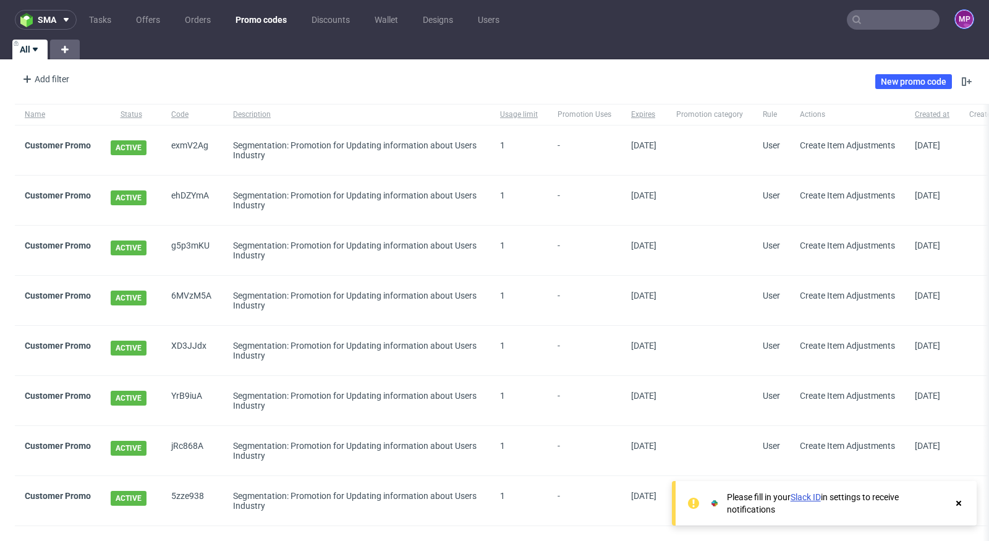
click at [961, 21] on figcaption "MP" at bounding box center [964, 19] width 17 height 17
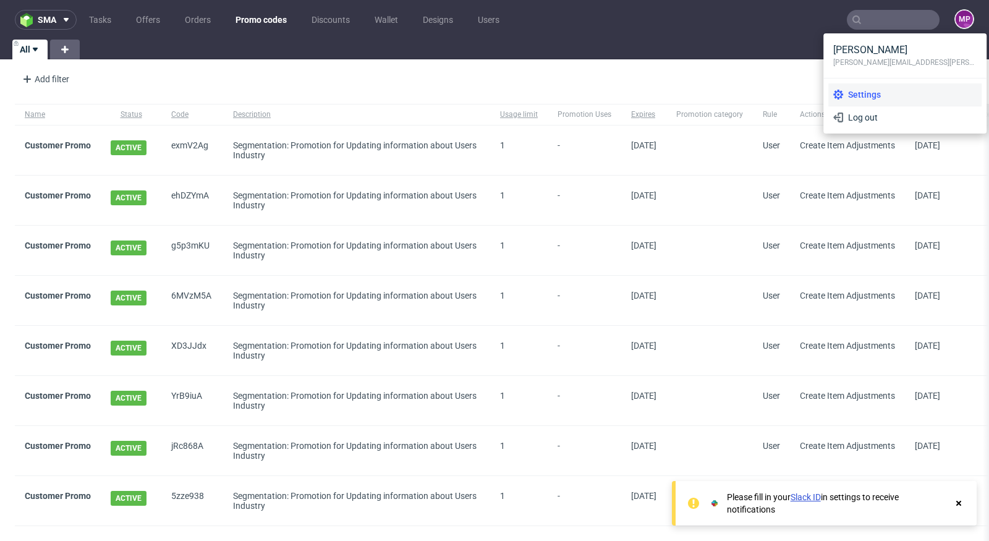
click at [887, 93] on span "Settings" at bounding box center [910, 94] width 134 height 12
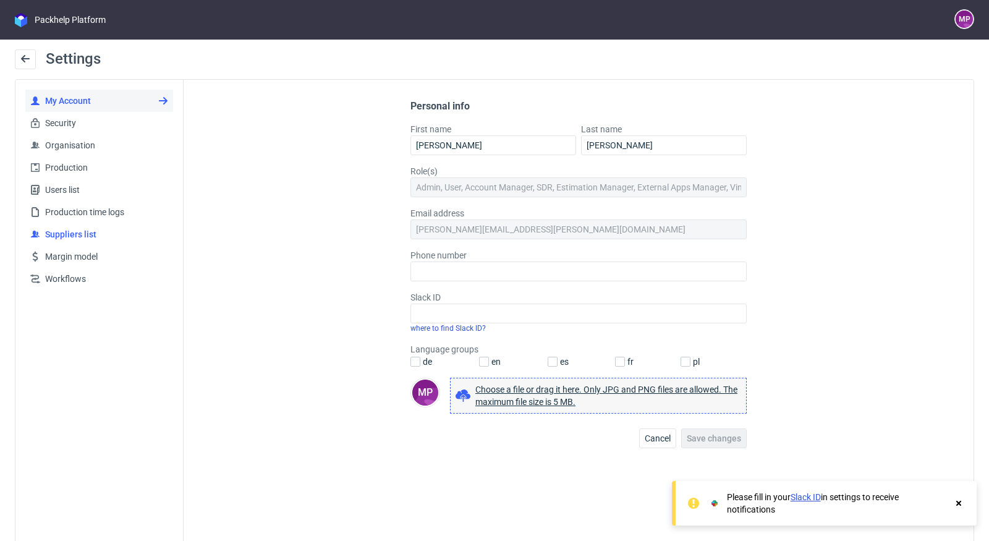
click at [81, 232] on span "Suppliers list" at bounding box center [104, 234] width 128 height 12
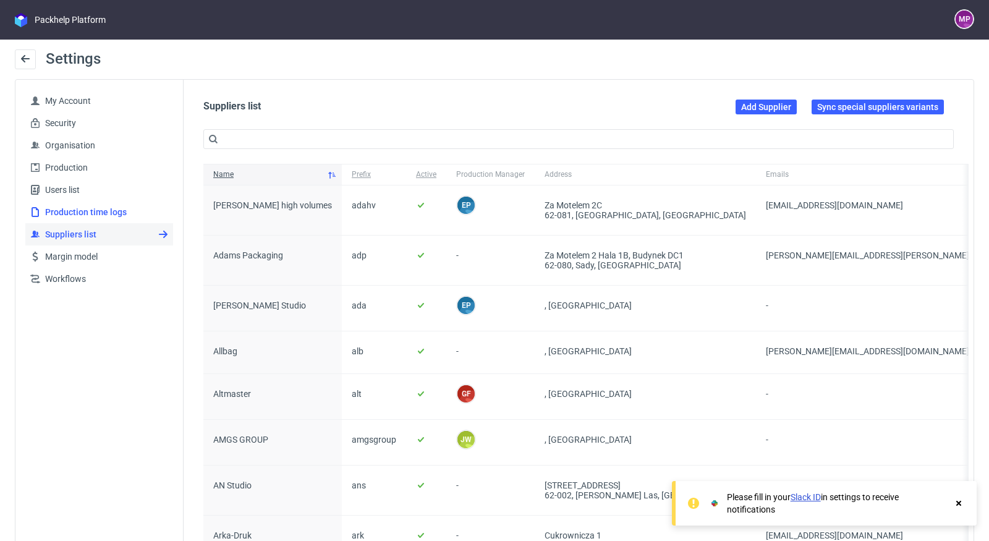
click at [104, 213] on span "Production time logs" at bounding box center [104, 212] width 128 height 12
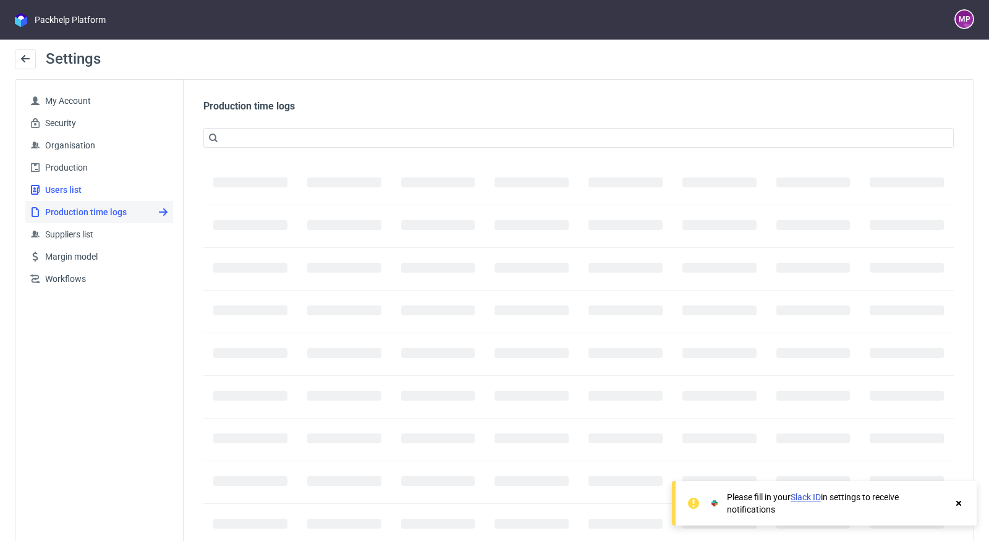
click at [101, 199] on link "Users list" at bounding box center [99, 190] width 148 height 22
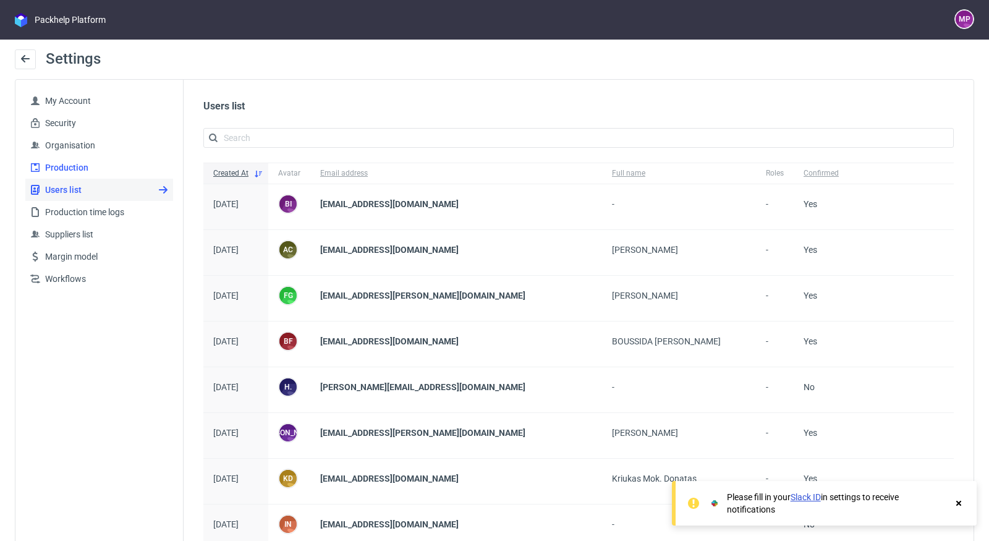
click at [110, 169] on span "Production" at bounding box center [104, 167] width 128 height 12
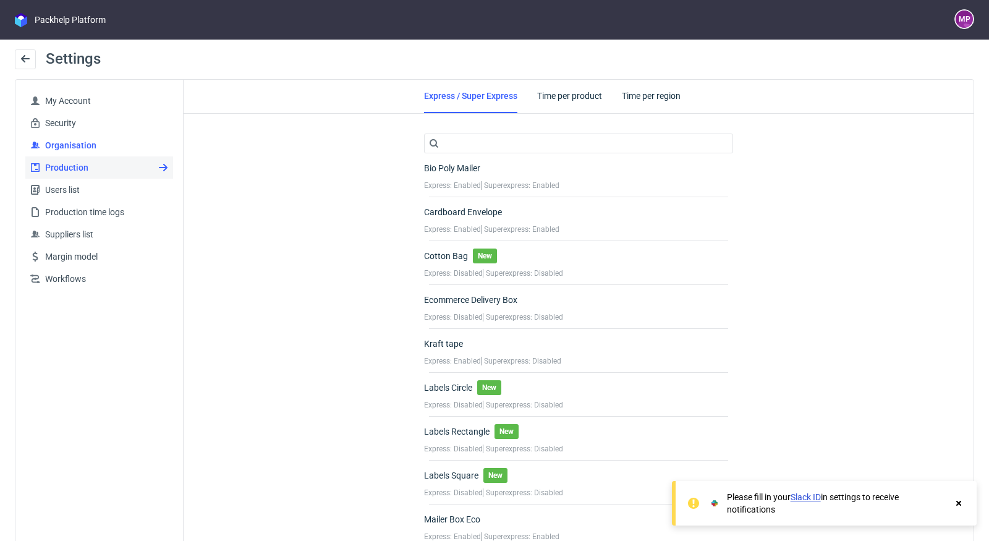
click at [119, 144] on span "Organisation" at bounding box center [104, 145] width 128 height 12
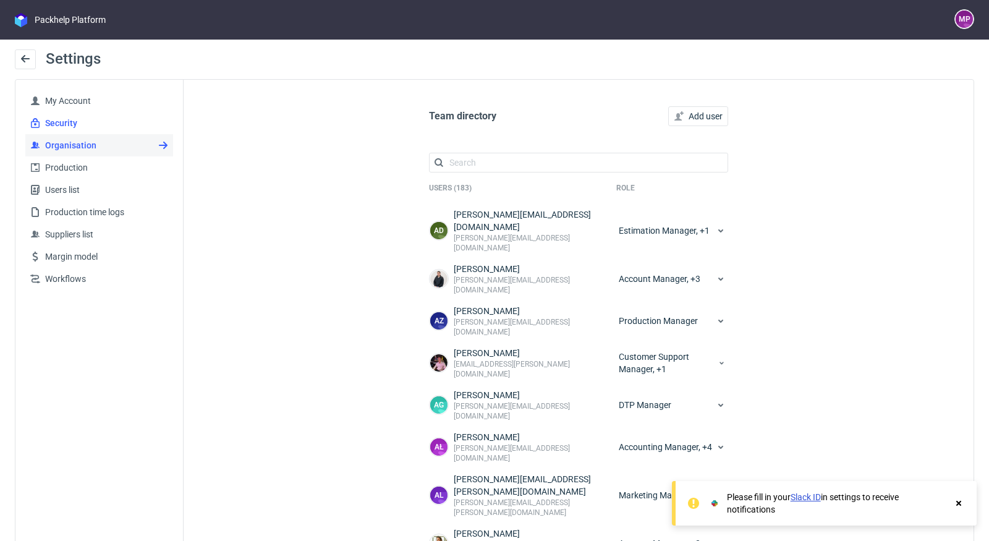
click at [116, 126] on span "Security" at bounding box center [104, 123] width 128 height 12
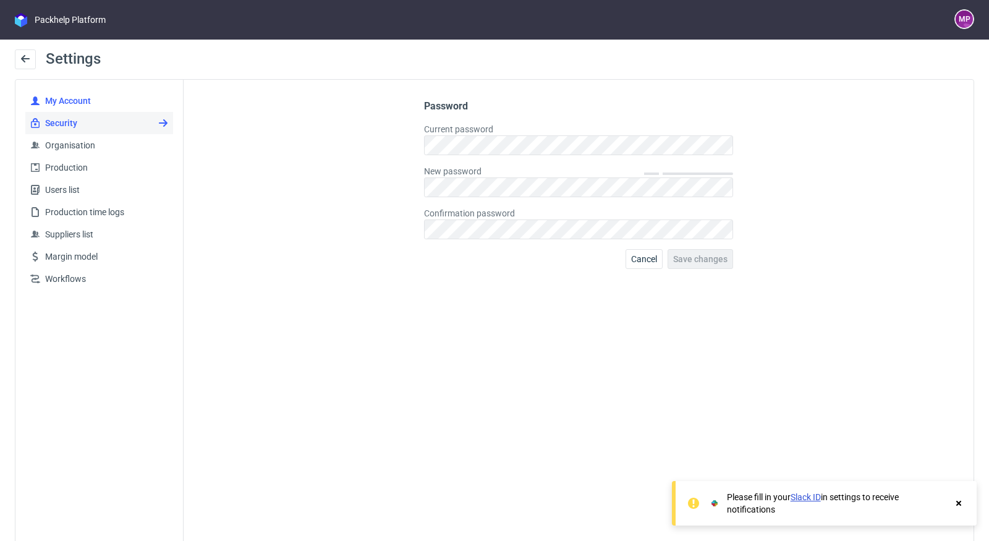
click at [119, 108] on link "My Account" at bounding box center [99, 101] width 148 height 22
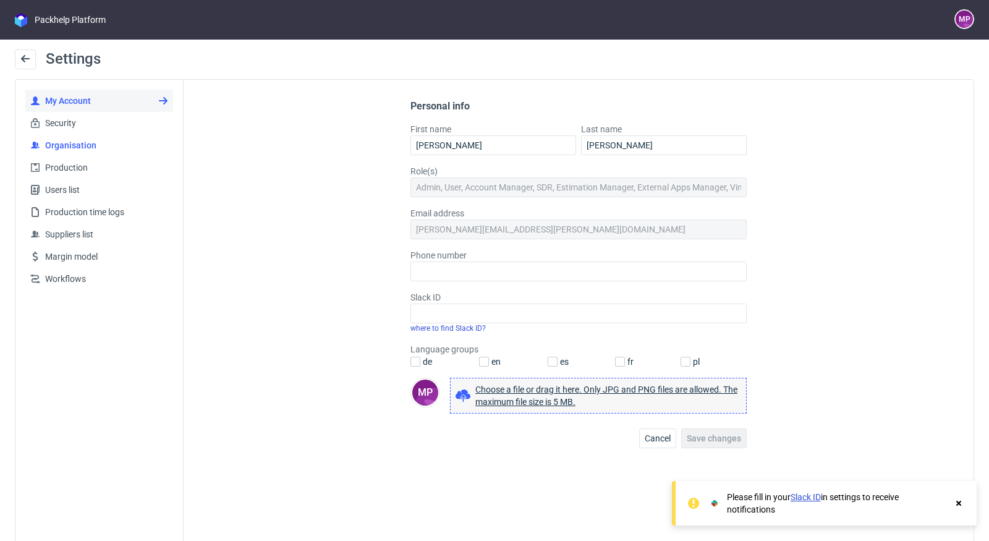
click at [114, 139] on span "Organisation" at bounding box center [104, 145] width 128 height 12
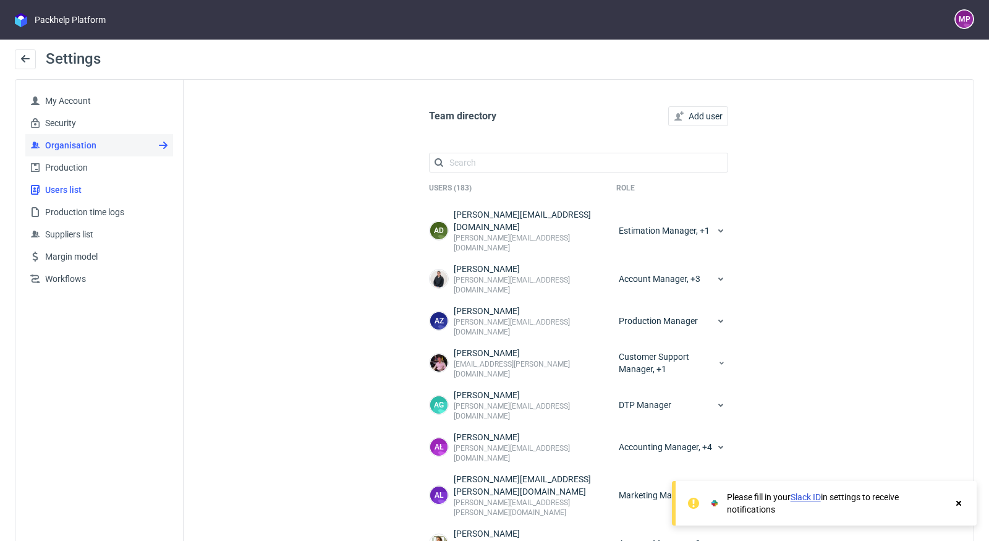
click at [114, 196] on link "Users list" at bounding box center [99, 190] width 148 height 22
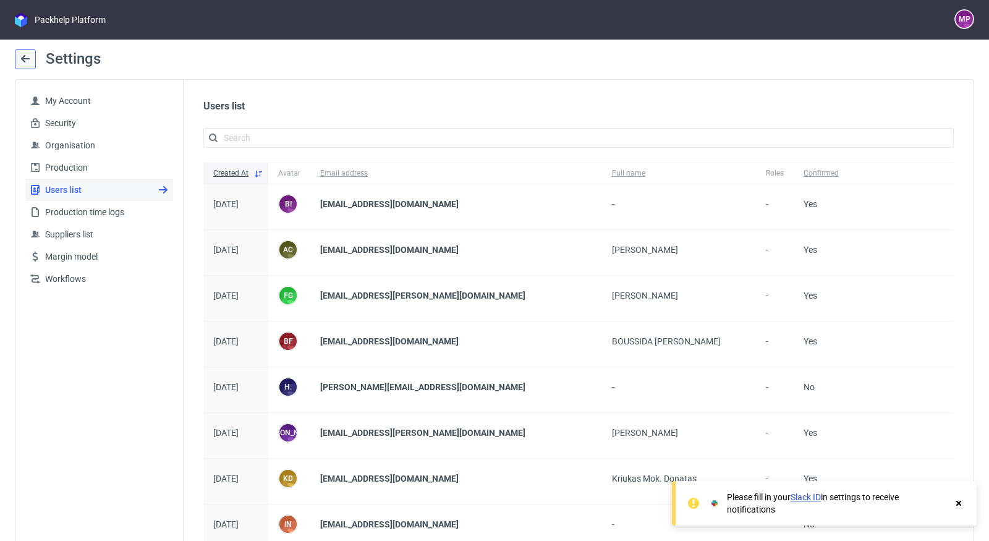
click at [26, 54] on icon at bounding box center [25, 59] width 10 height 10
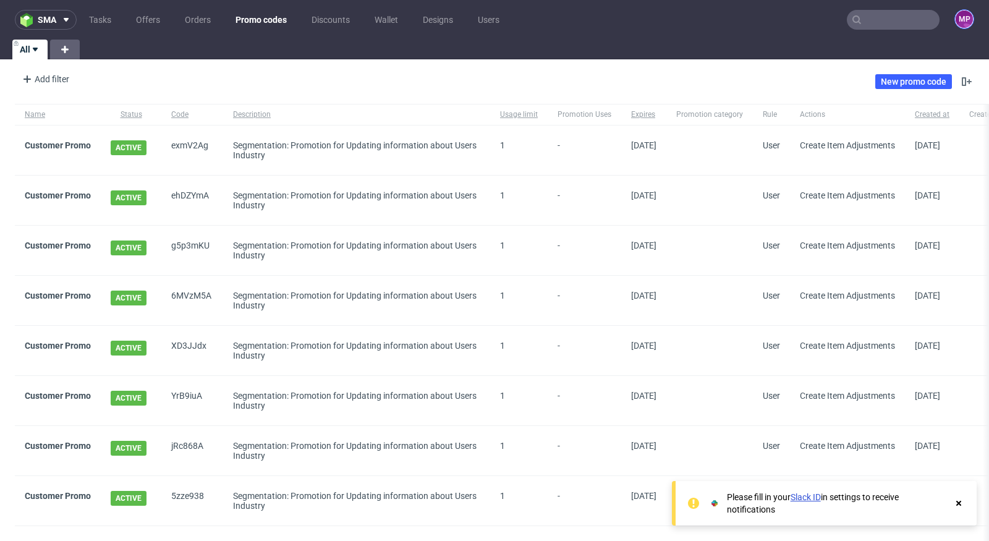
click at [956, 25] on figcaption "MP" at bounding box center [964, 19] width 17 height 17
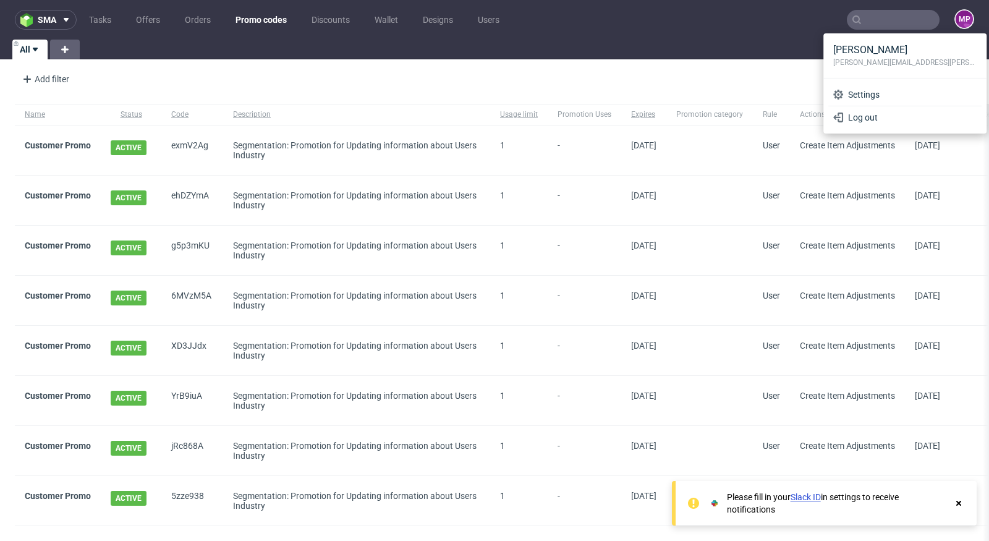
click at [215, 72] on div "Add filter Hide filters Clear all New promo code" at bounding box center [494, 81] width 989 height 35
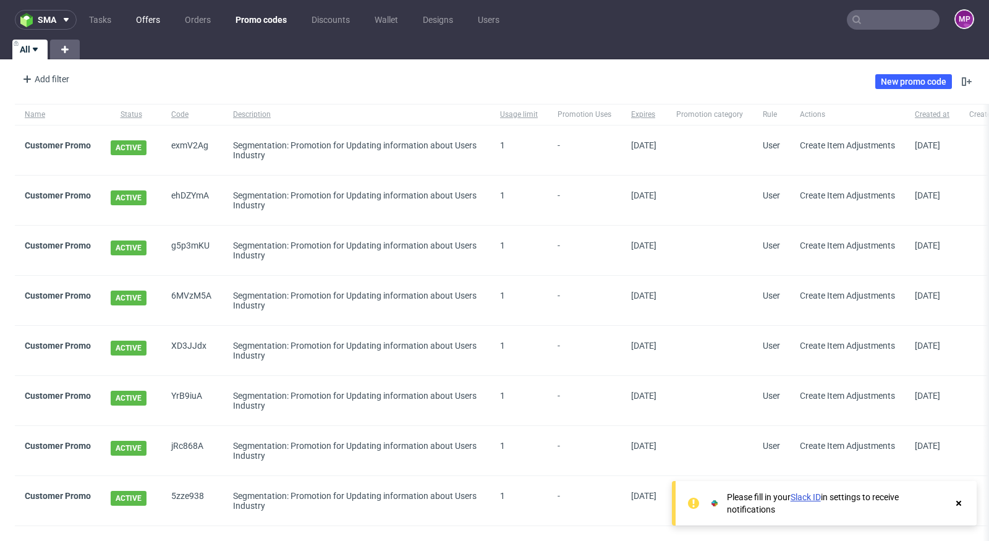
click at [145, 18] on link "Offers" at bounding box center [148, 20] width 39 height 20
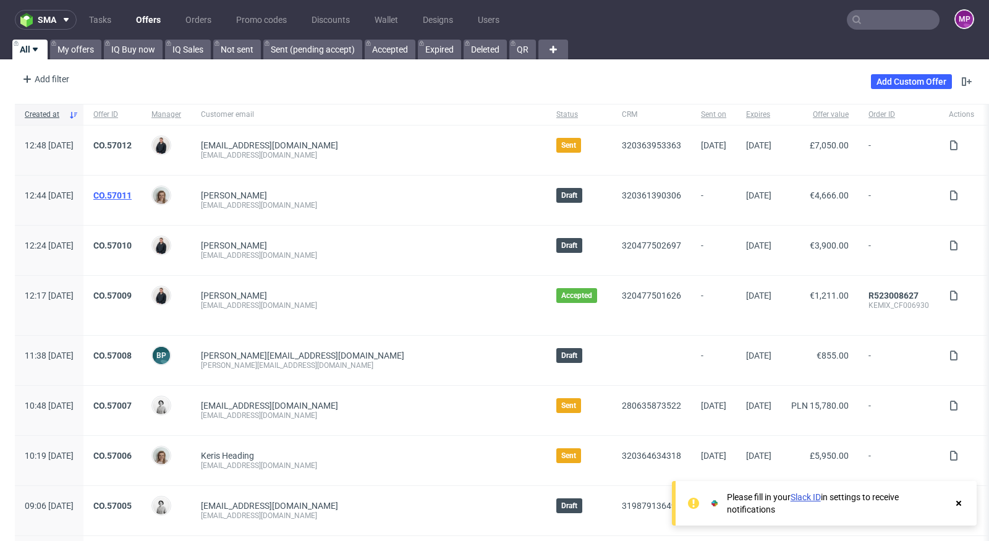
click at [132, 192] on link "CO.57011" at bounding box center [112, 195] width 38 height 10
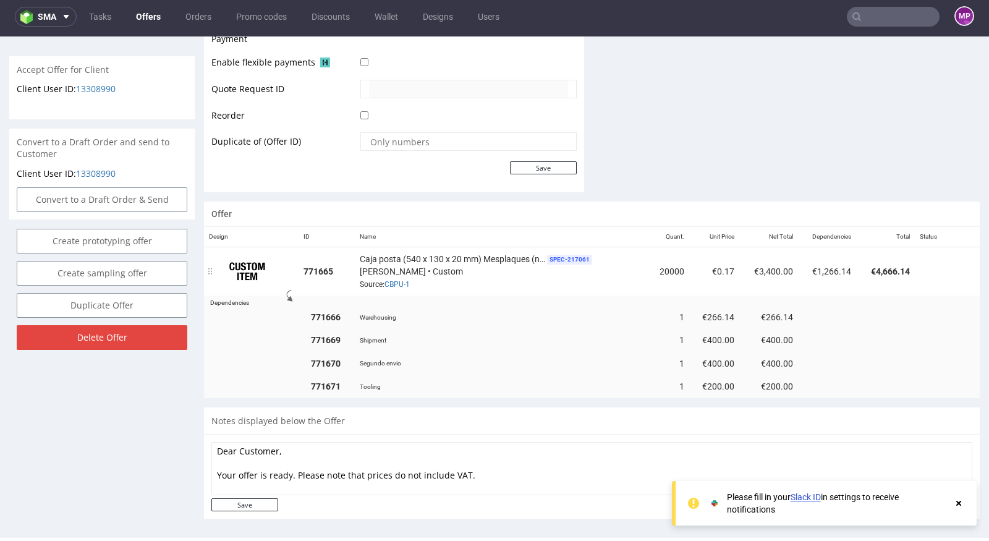
scroll to position [561, 0]
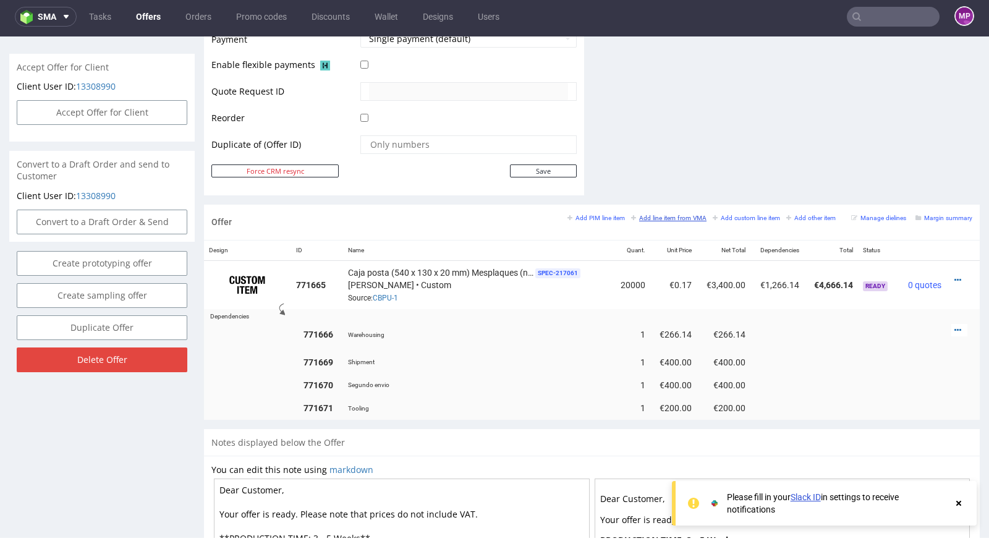
click at [666, 216] on small "Add line item from VMA" at bounding box center [668, 218] width 75 height 7
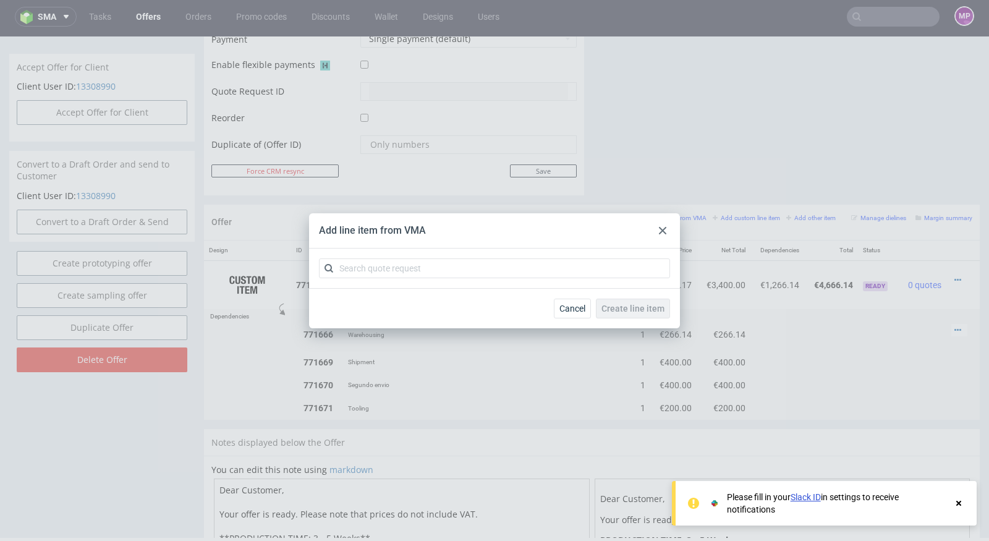
click at [662, 226] on div at bounding box center [662, 230] width 15 height 15
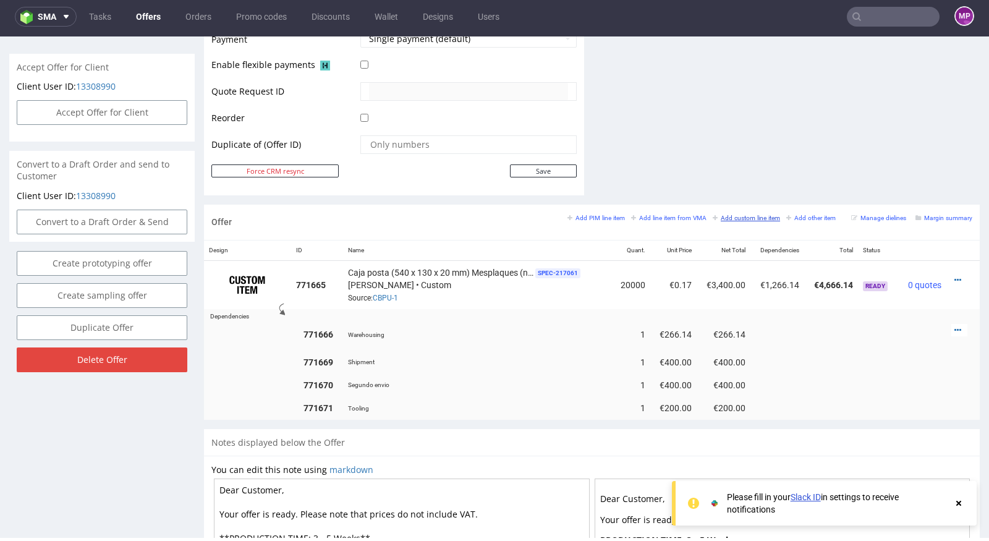
click at [727, 215] on small "Add custom line item" at bounding box center [746, 218] width 67 height 7
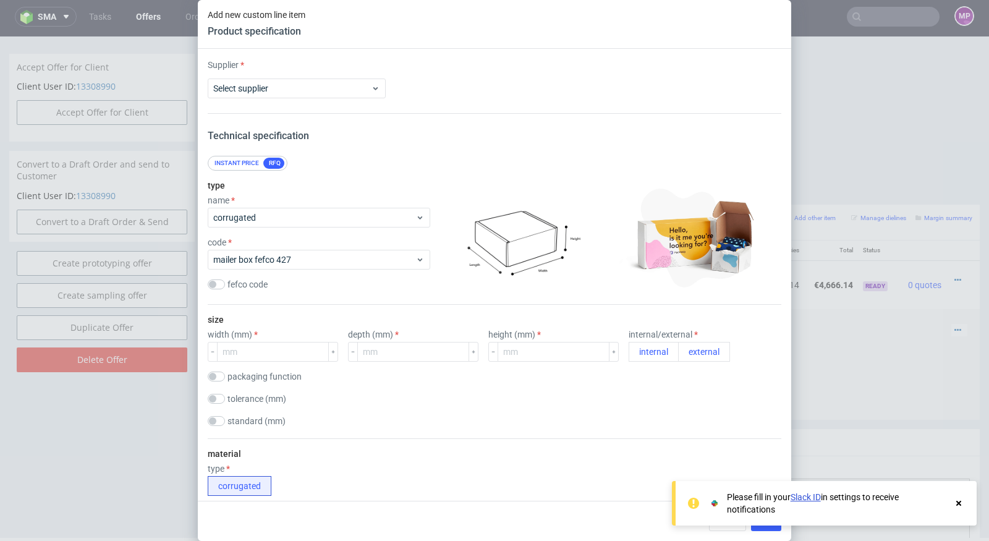
scroll to position [42, 0]
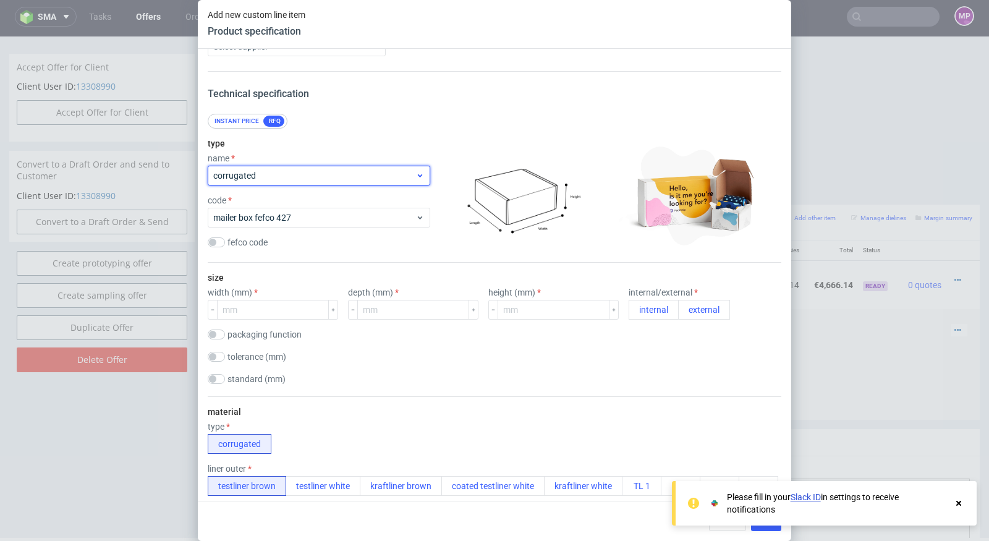
click at [351, 169] on span "corrugated" at bounding box center [314, 175] width 202 height 12
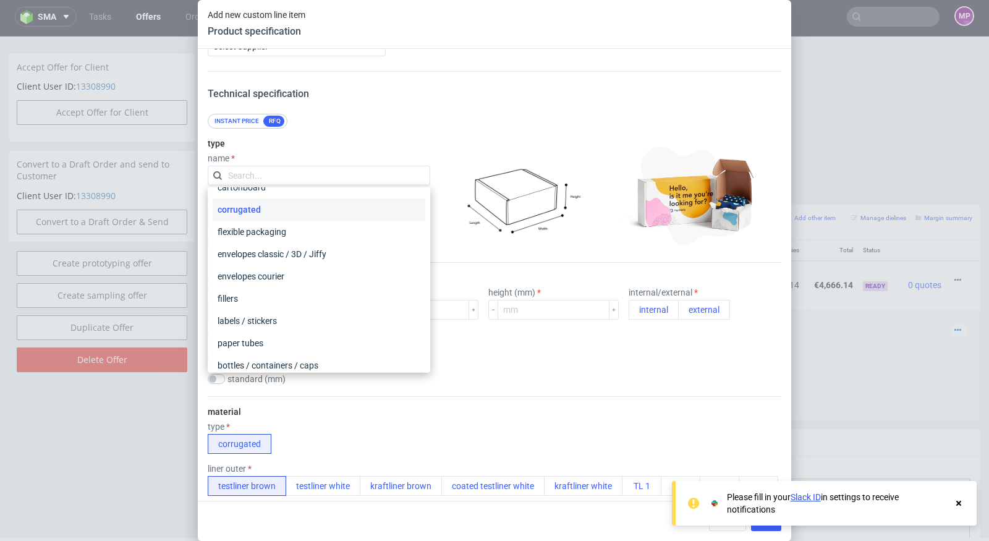
scroll to position [0, 0]
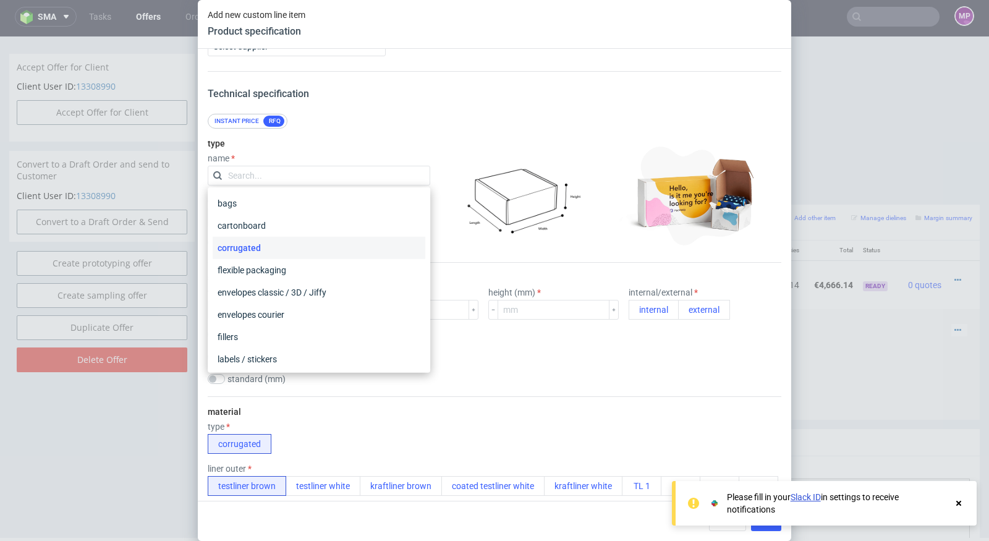
click at [393, 126] on div "Instant price RFQ" at bounding box center [495, 121] width 574 height 15
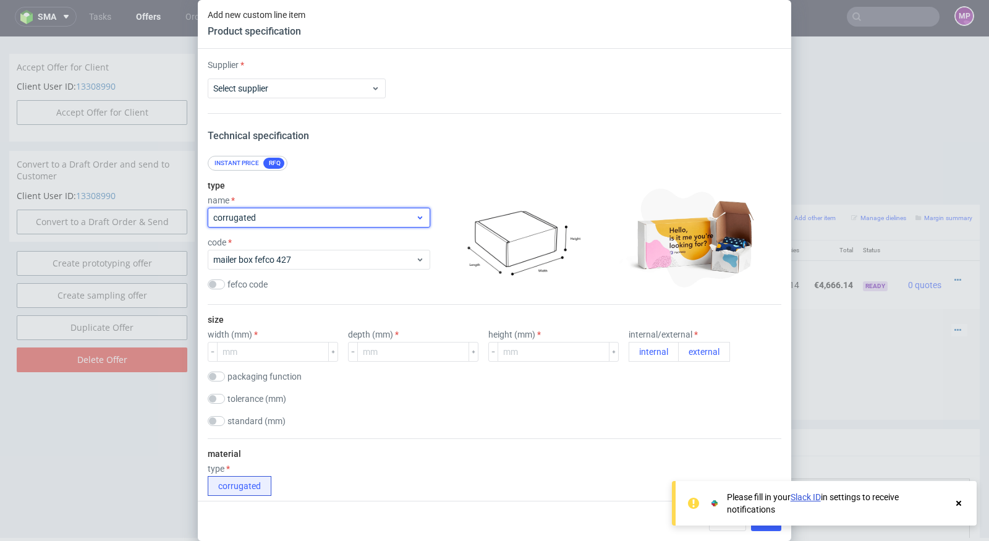
click at [367, 214] on span "corrugated" at bounding box center [314, 217] width 202 height 12
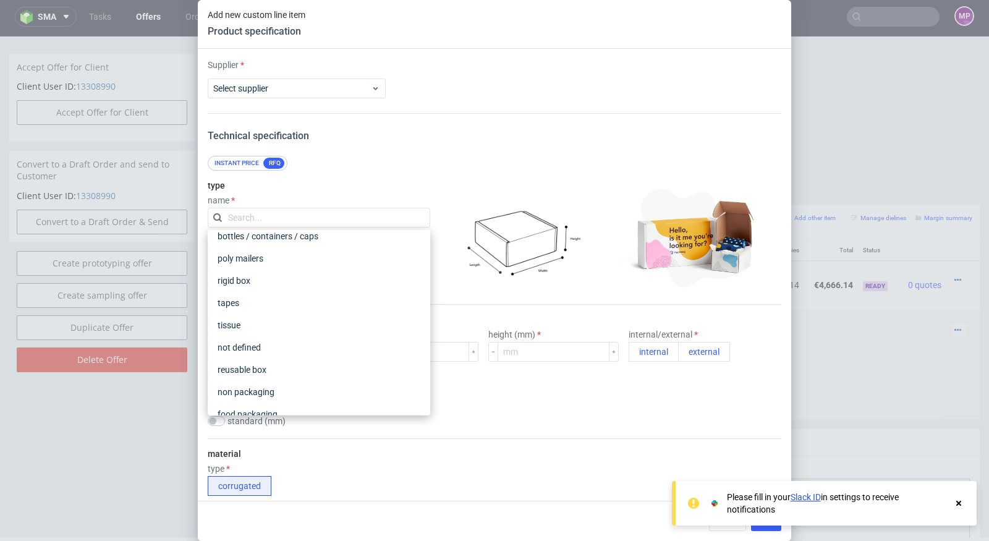
scroll to position [224, 0]
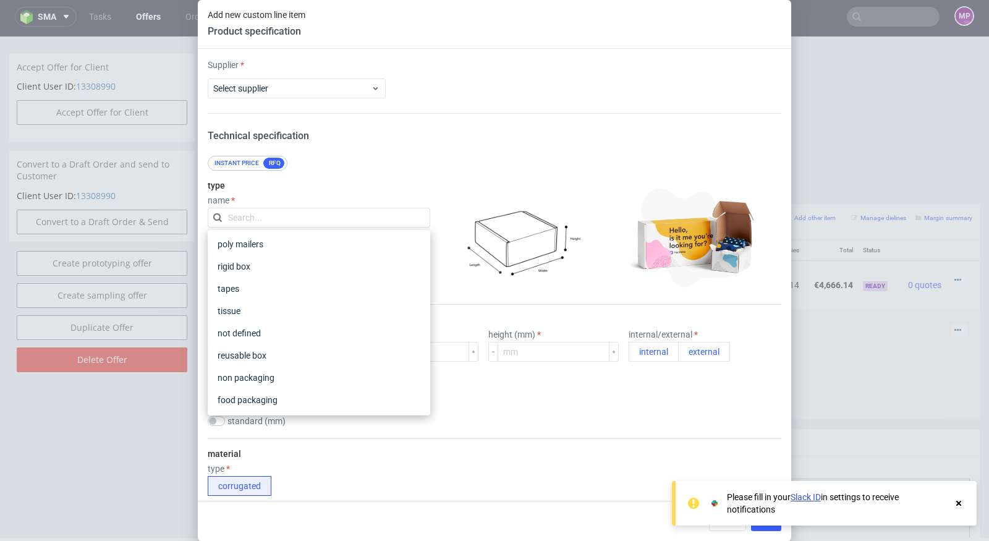
click at [471, 189] on img at bounding box center [521, 238] width 173 height 108
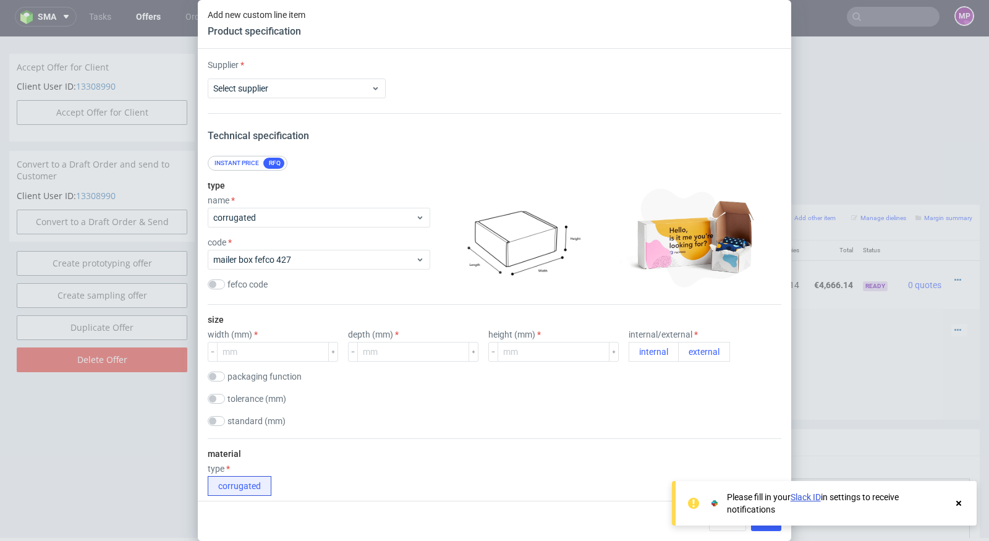
click at [816, 150] on div "Add new custom line item Product specification Supplier Select supplier Technic…" at bounding box center [494, 270] width 989 height 541
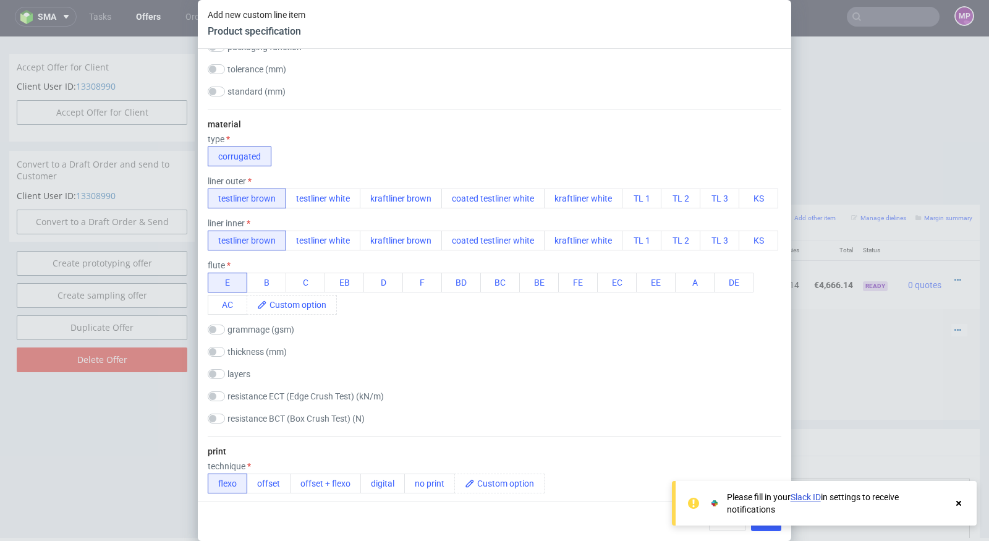
scroll to position [388, 0]
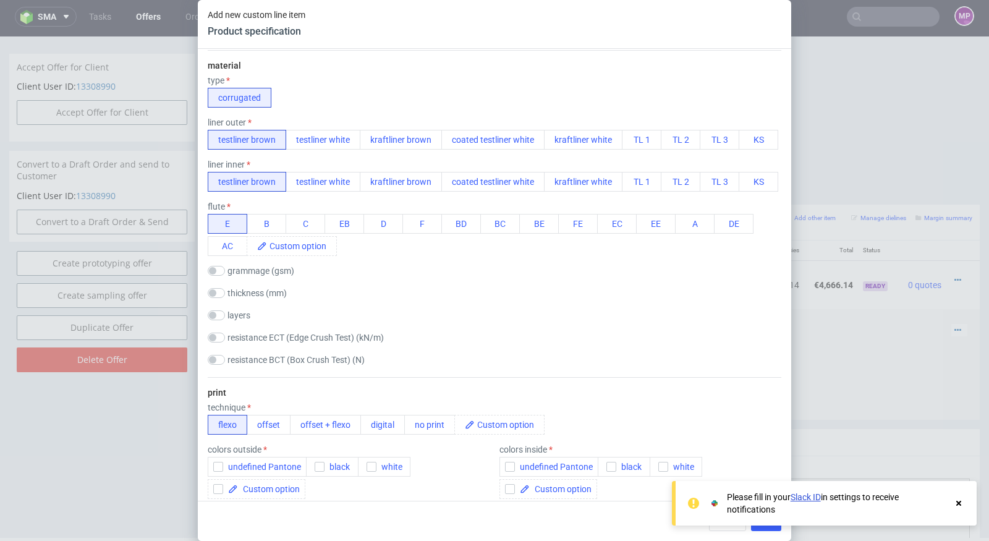
click at [955, 495] on div at bounding box center [958, 503] width 11 height 25
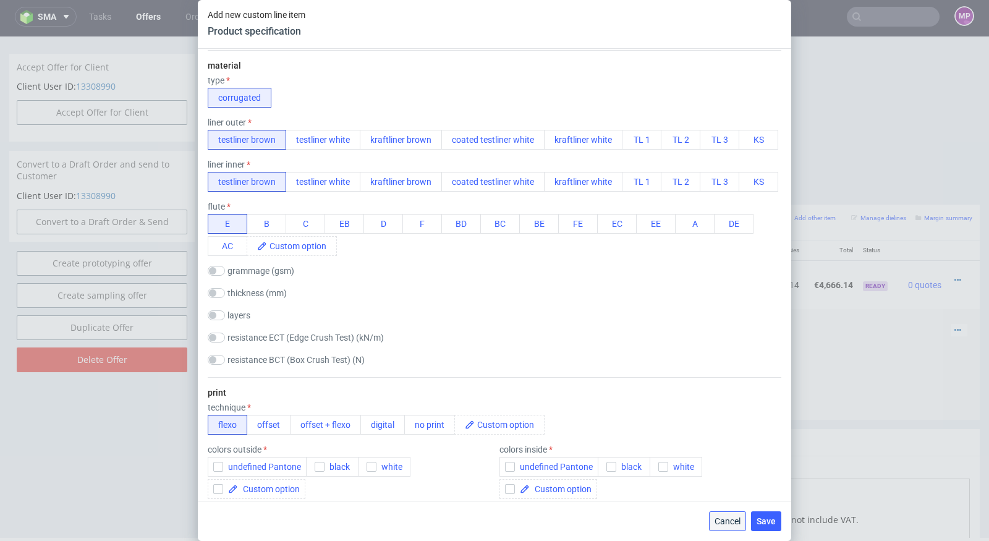
click at [735, 524] on span "Cancel" at bounding box center [728, 521] width 26 height 9
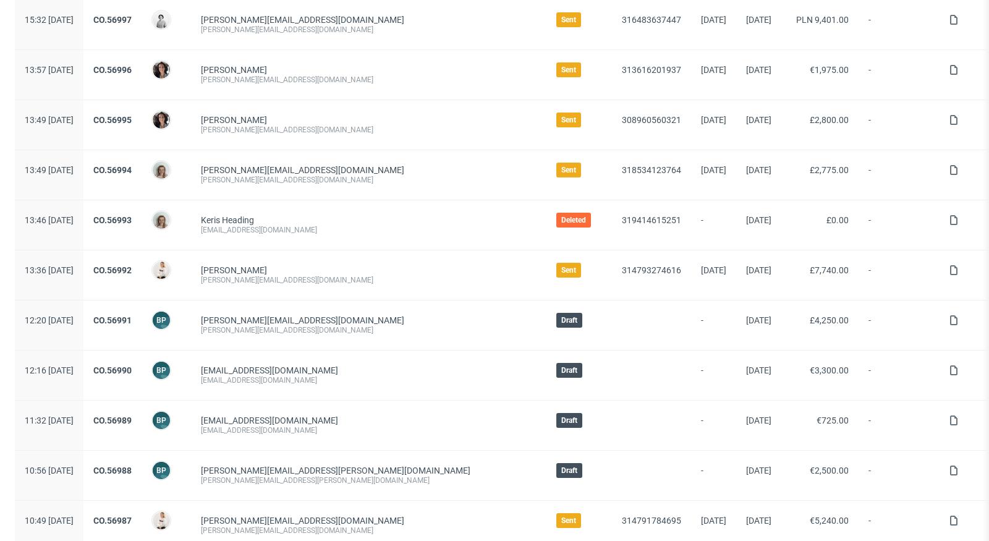
scroll to position [1127, 0]
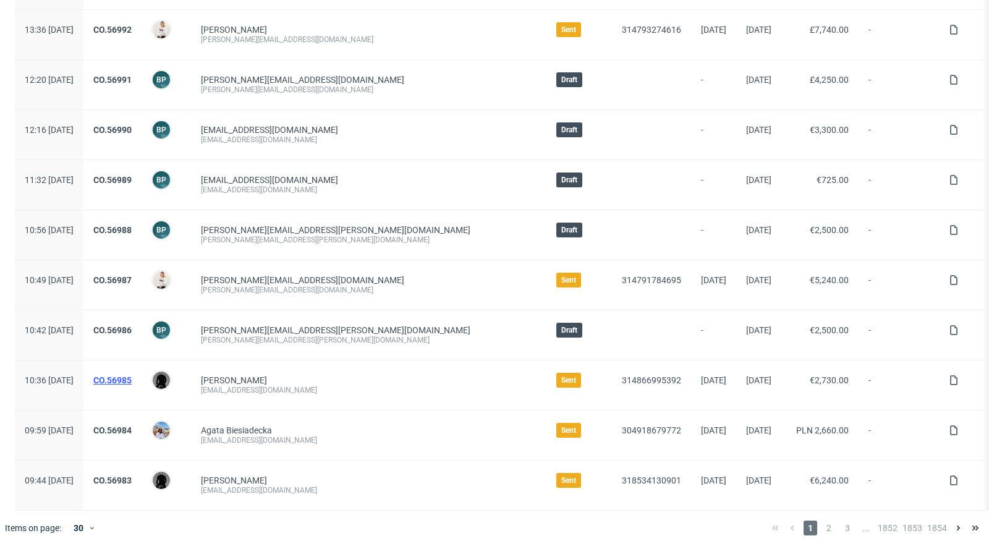
click at [132, 375] on link "CO.56985" at bounding box center [112, 380] width 38 height 10
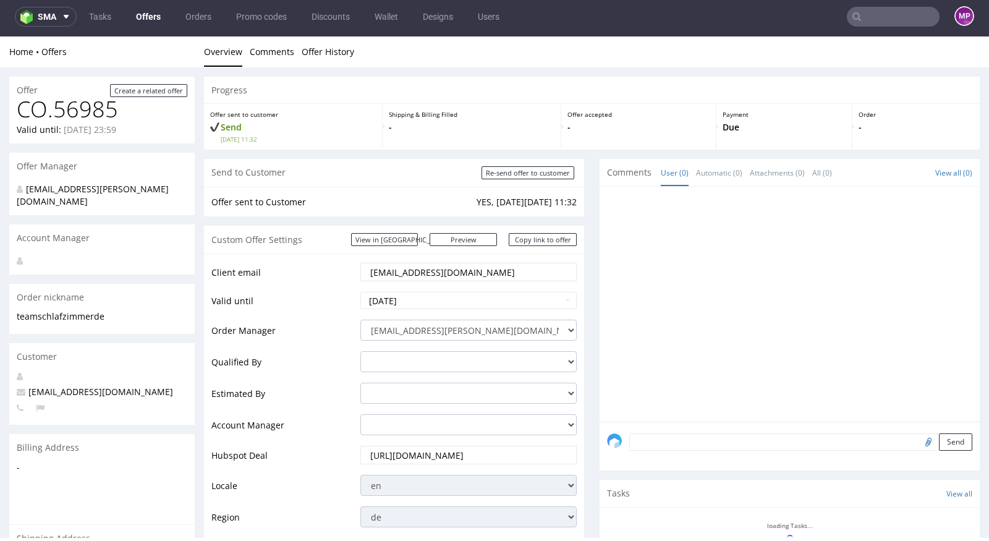
scroll to position [470, 0]
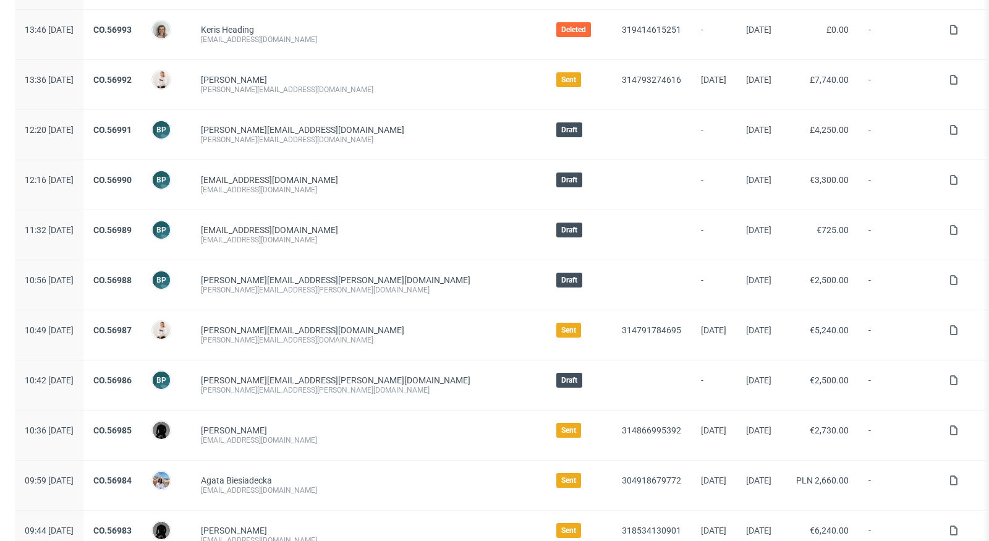
scroll to position [1127, 0]
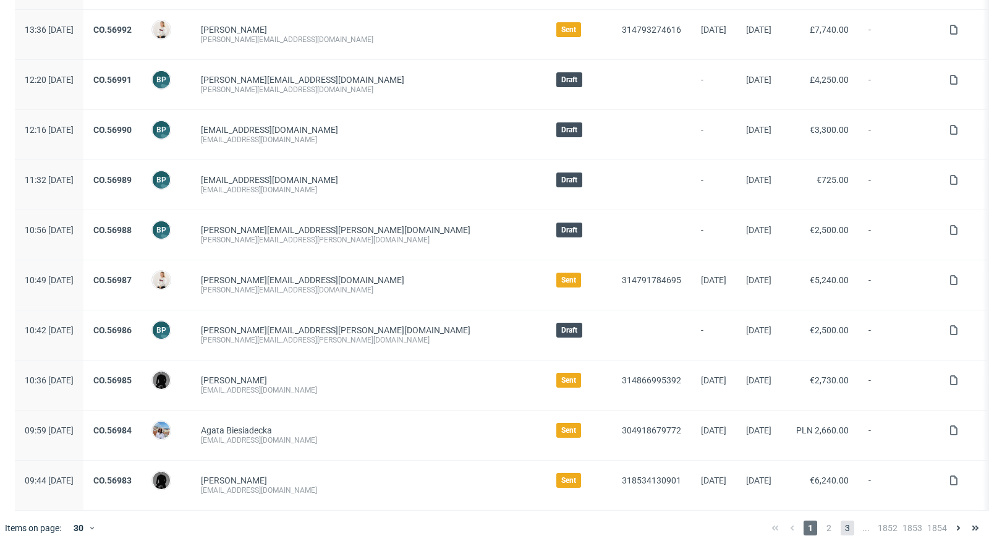
click at [841, 521] on span "3" at bounding box center [848, 528] width 14 height 15
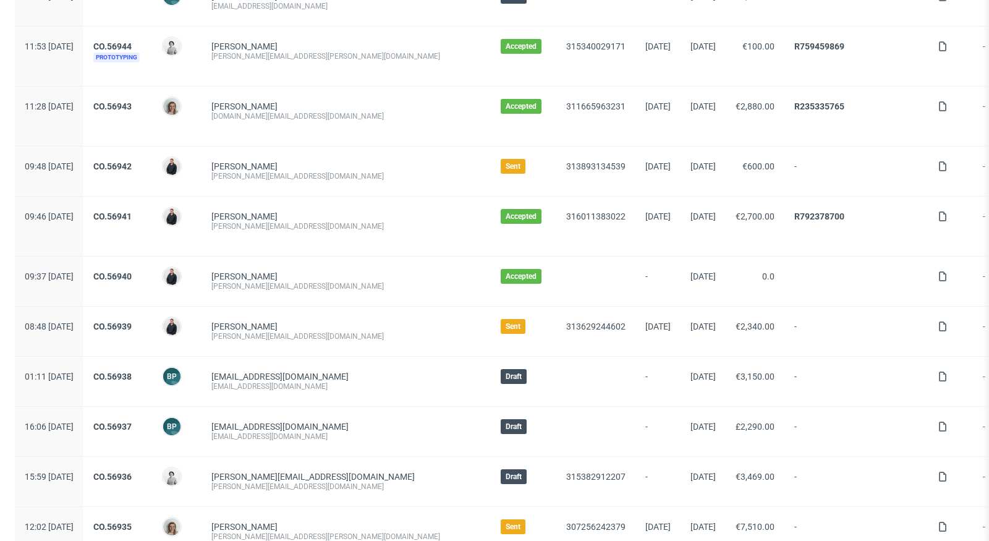
scroll to position [707, 0]
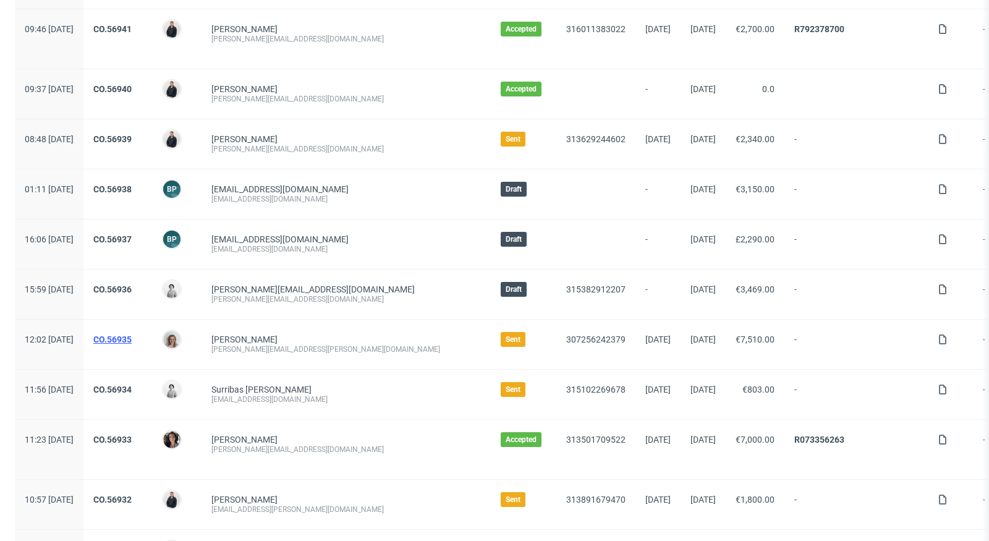
click at [132, 334] on link "CO.56935" at bounding box center [112, 339] width 38 height 10
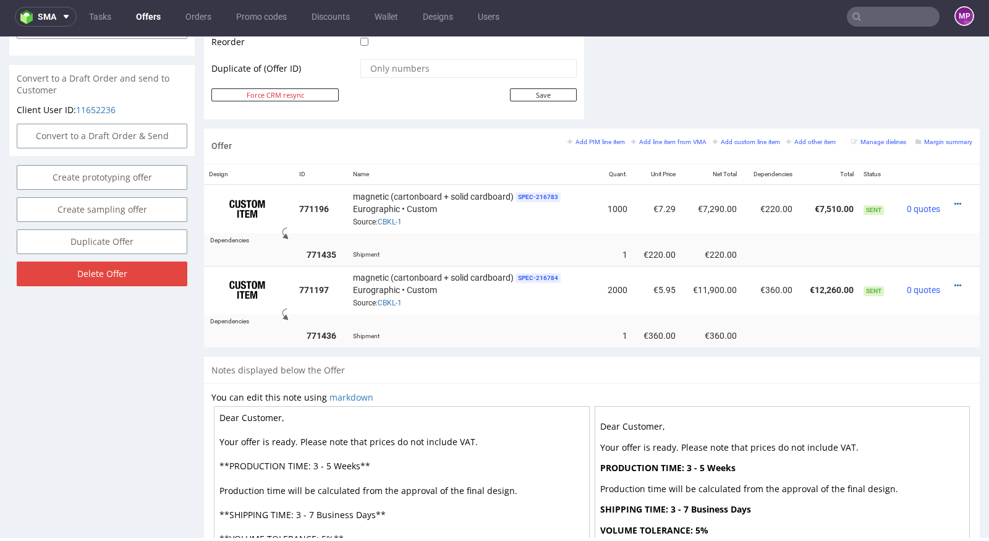
scroll to position [642, 0]
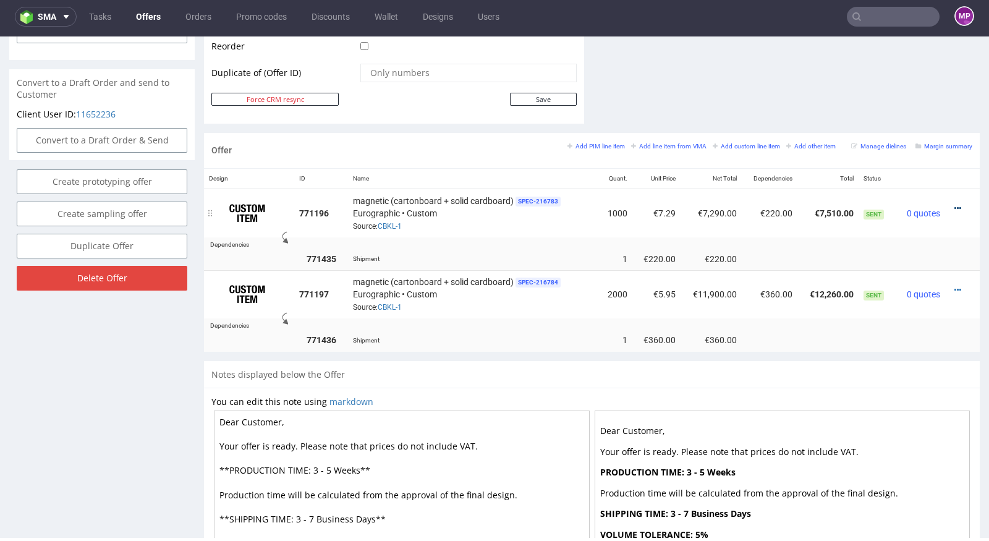
click at [955, 204] on icon at bounding box center [958, 208] width 7 height 9
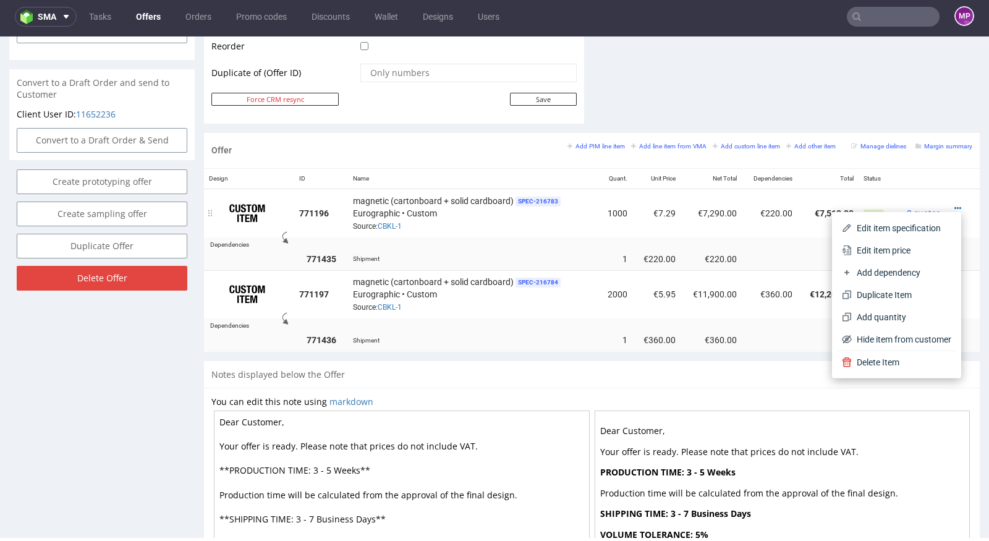
click at [501, 213] on div "magnetic (cartonboard + solid cardboard) SPEC- 216783 Eurographic • Custom Sour…" at bounding box center [473, 213] width 241 height 38
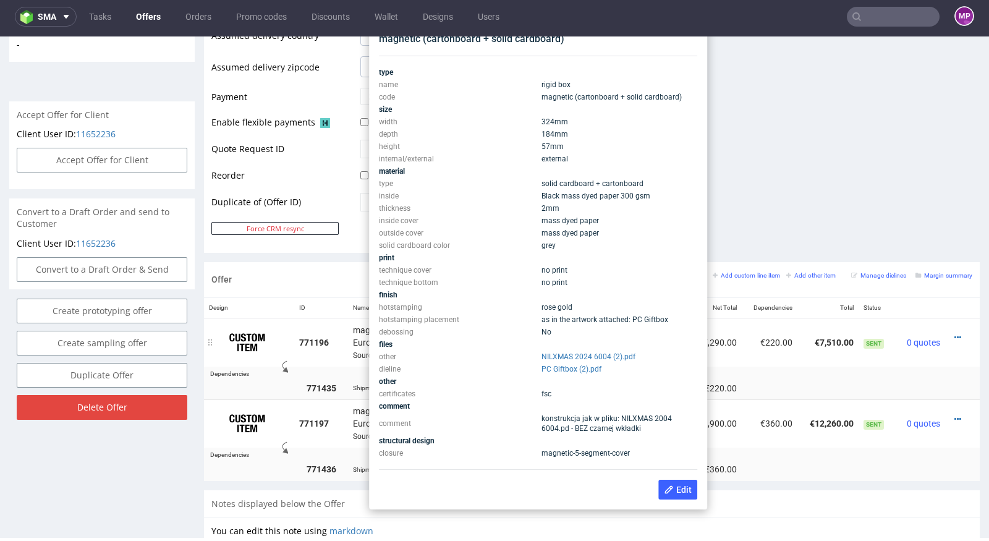
scroll to position [495, 0]
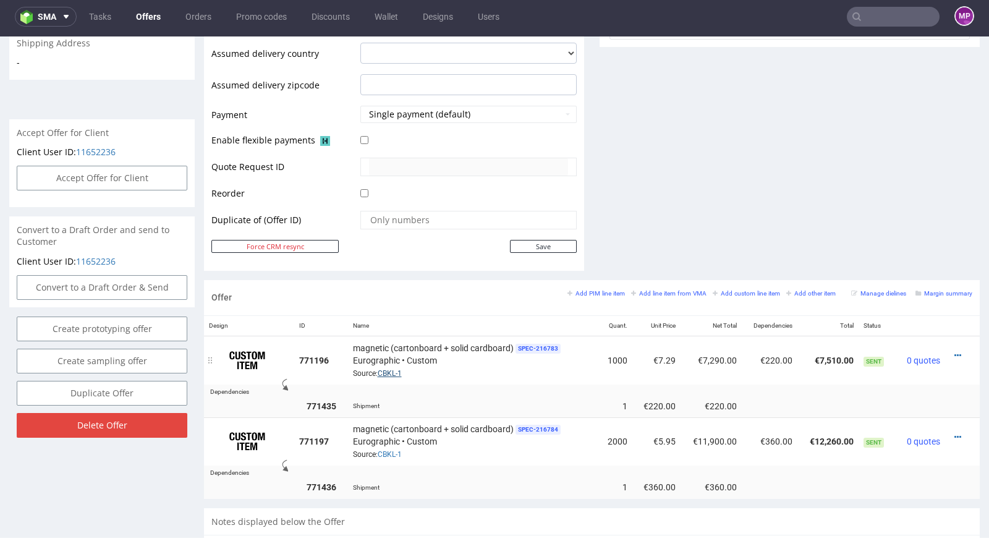
click at [381, 369] on link "CBKL-1" at bounding box center [390, 373] width 24 height 9
click at [389, 369] on link "CBKL-1" at bounding box center [390, 373] width 24 height 9
